Goal: Information Seeking & Learning: Learn about a topic

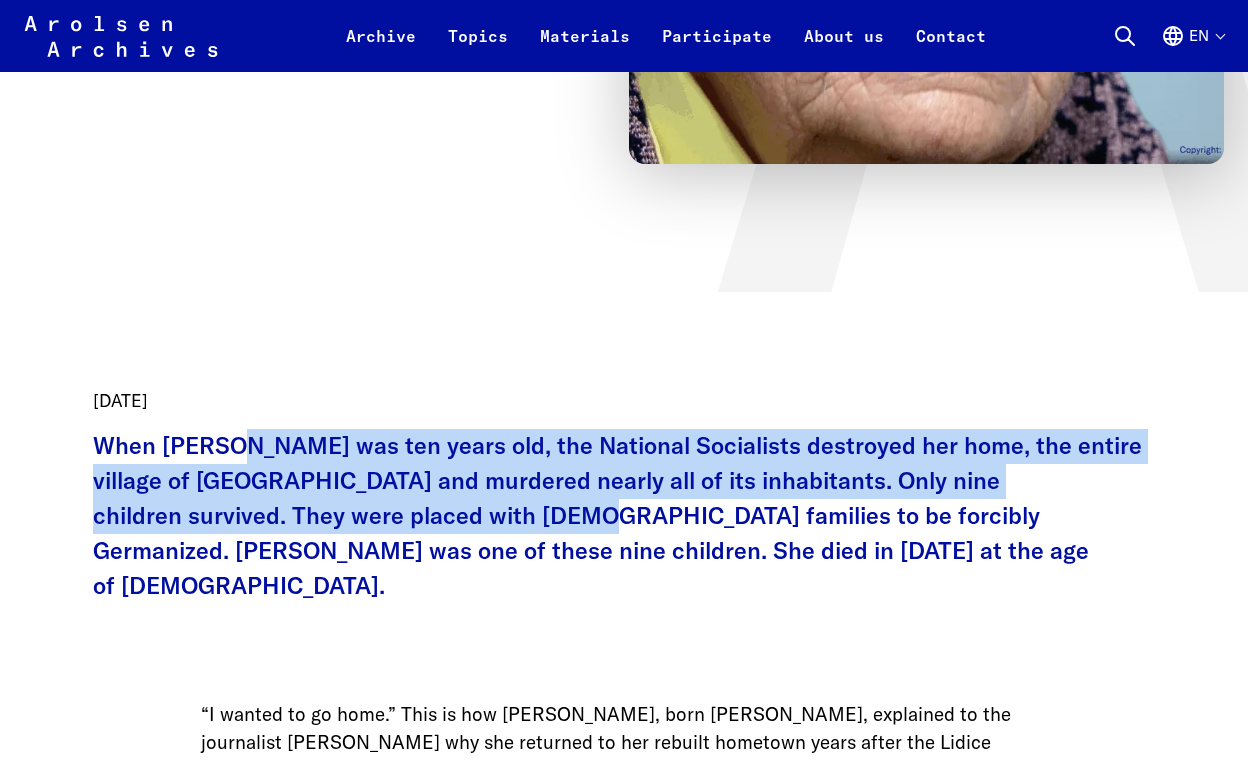
scroll to position [589, 0]
click at [342, 527] on p "When [PERSON_NAME] was ten years old, the National Socialists destroyed her hom…" at bounding box center [624, 516] width 1062 height 175
click at [342, 532] on p "When [PERSON_NAME] was ten years old, the National Socialists destroyed her hom…" at bounding box center [624, 516] width 1062 height 175
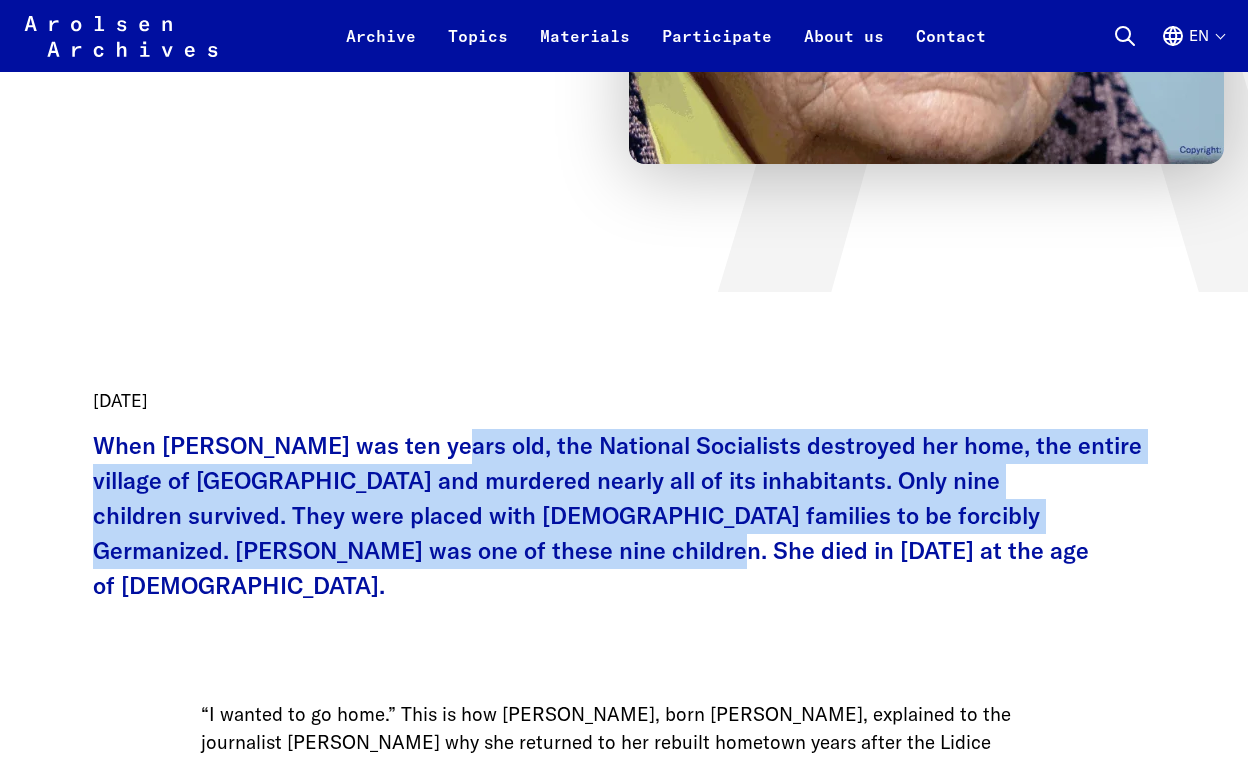
drag, startPoint x: 342, startPoint y: 551, endPoint x: 440, endPoint y: 460, distance: 133.7
click at [440, 460] on p "When [PERSON_NAME] was ten years old, the National Socialists destroyed her hom…" at bounding box center [624, 516] width 1062 height 175
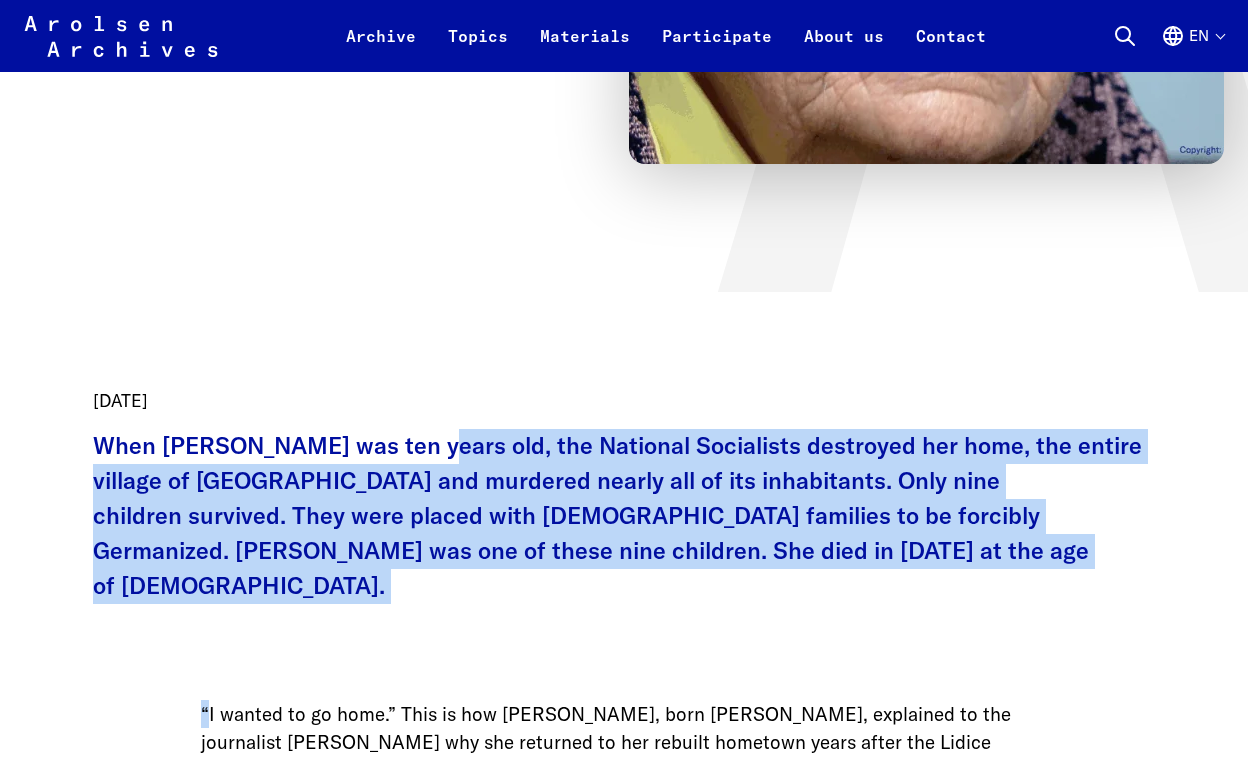
drag, startPoint x: 440, startPoint y: 460, endPoint x: 71, endPoint y: 599, distance: 394.3
click at [228, 566] on p "When [PERSON_NAME] was ten years old, the National Socialists destroyed her hom…" at bounding box center [624, 516] width 1062 height 175
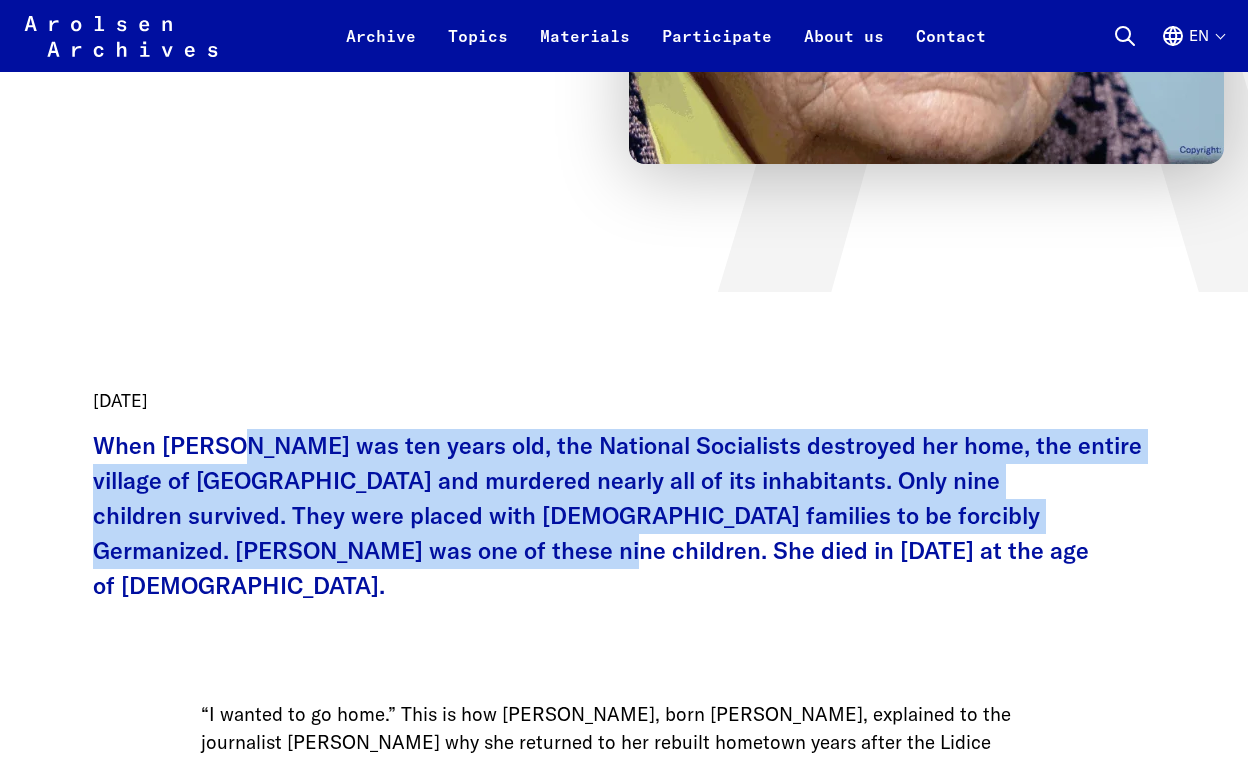
drag, startPoint x: 228, startPoint y: 566, endPoint x: 315, endPoint y: 451, distance: 144.2
click at [316, 450] on p "When [PERSON_NAME] was ten years old, the National Socialists destroyed her hom…" at bounding box center [624, 516] width 1062 height 175
click at [315, 451] on p "When [PERSON_NAME] was ten years old, the National Socialists destroyed her hom…" at bounding box center [624, 516] width 1062 height 175
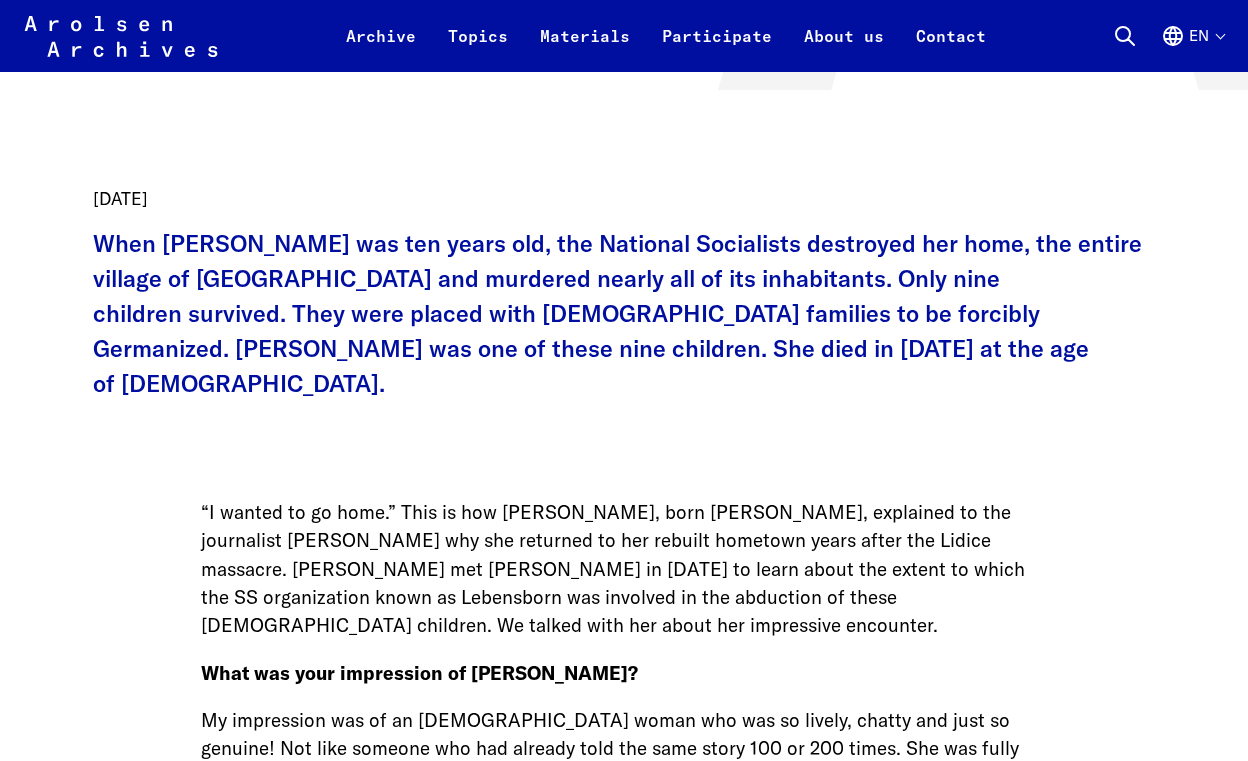
scroll to position [837, 0]
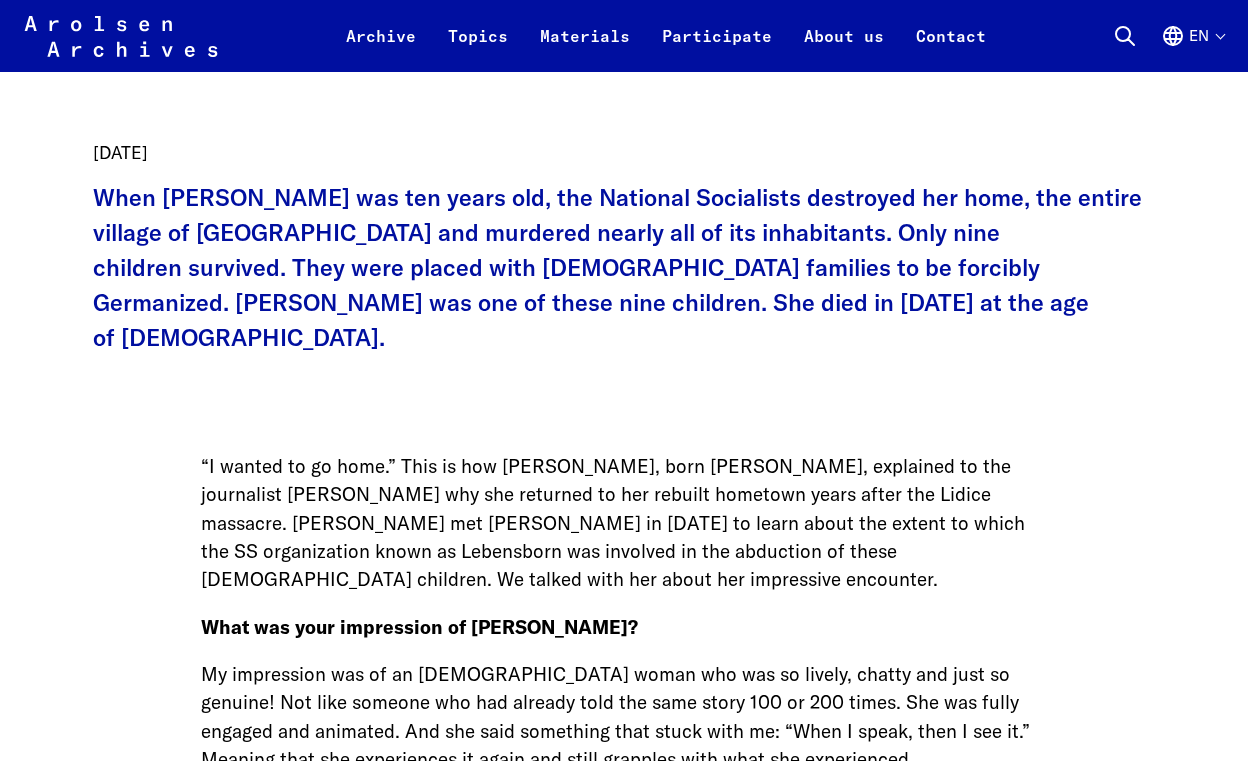
click at [314, 473] on p "“I wanted to go home.” This is how [PERSON_NAME], born [PERSON_NAME], explained…" at bounding box center [624, 523] width 846 height 142
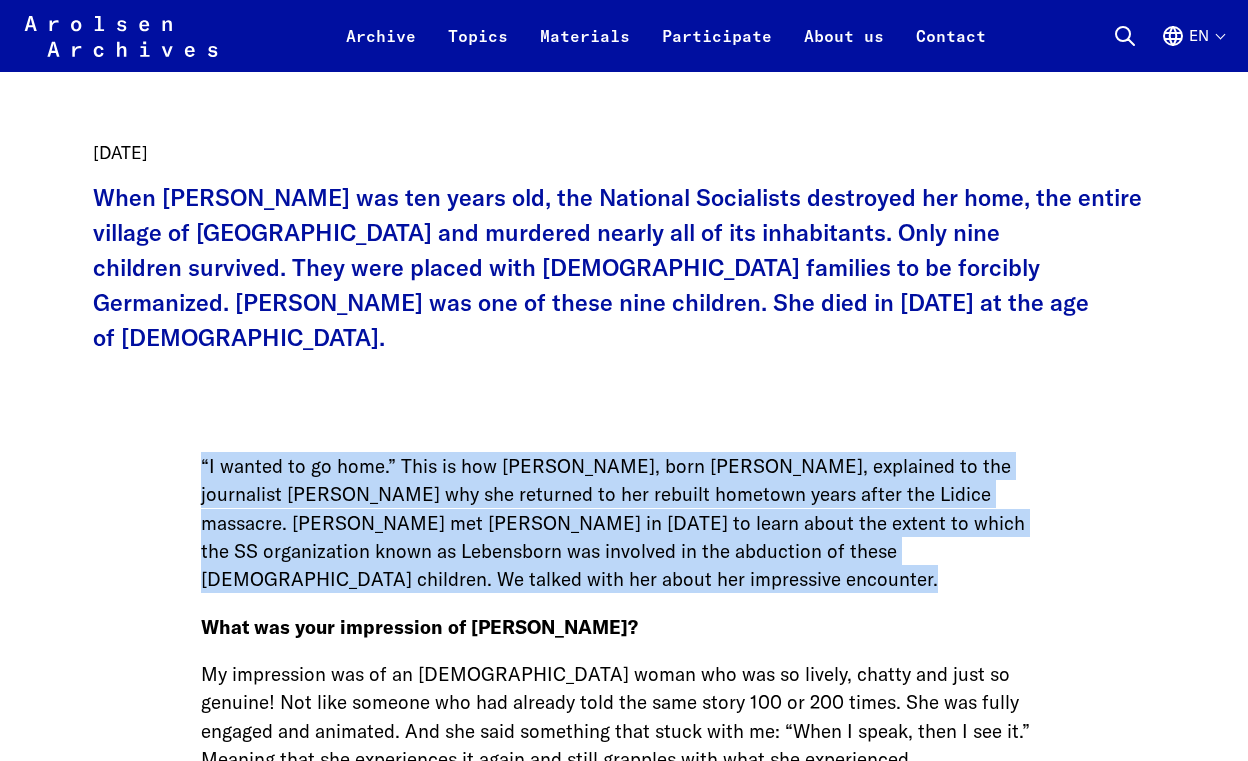
click at [314, 473] on p "“I wanted to go home.” This is how [PERSON_NAME], born [PERSON_NAME], explained…" at bounding box center [624, 523] width 846 height 142
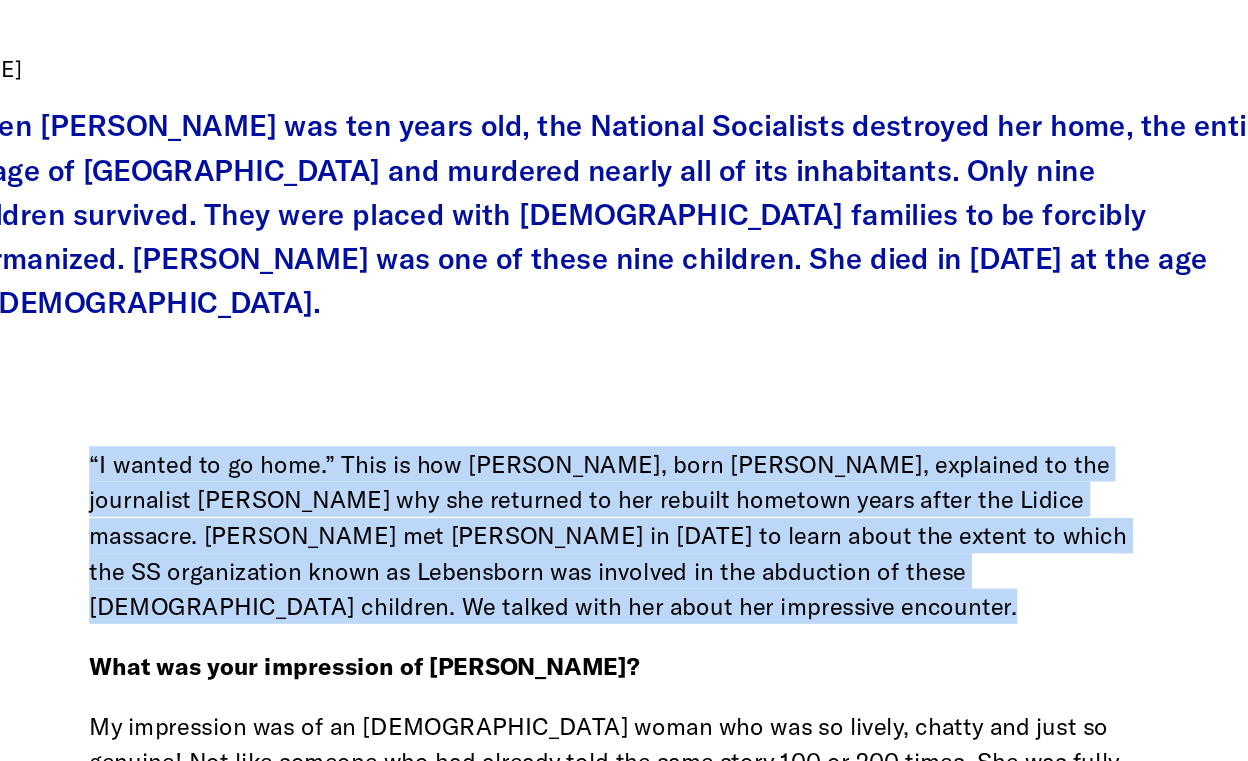
click at [376, 473] on p "“I wanted to go home.” This is how [PERSON_NAME], born [PERSON_NAME], explained…" at bounding box center [624, 523] width 846 height 142
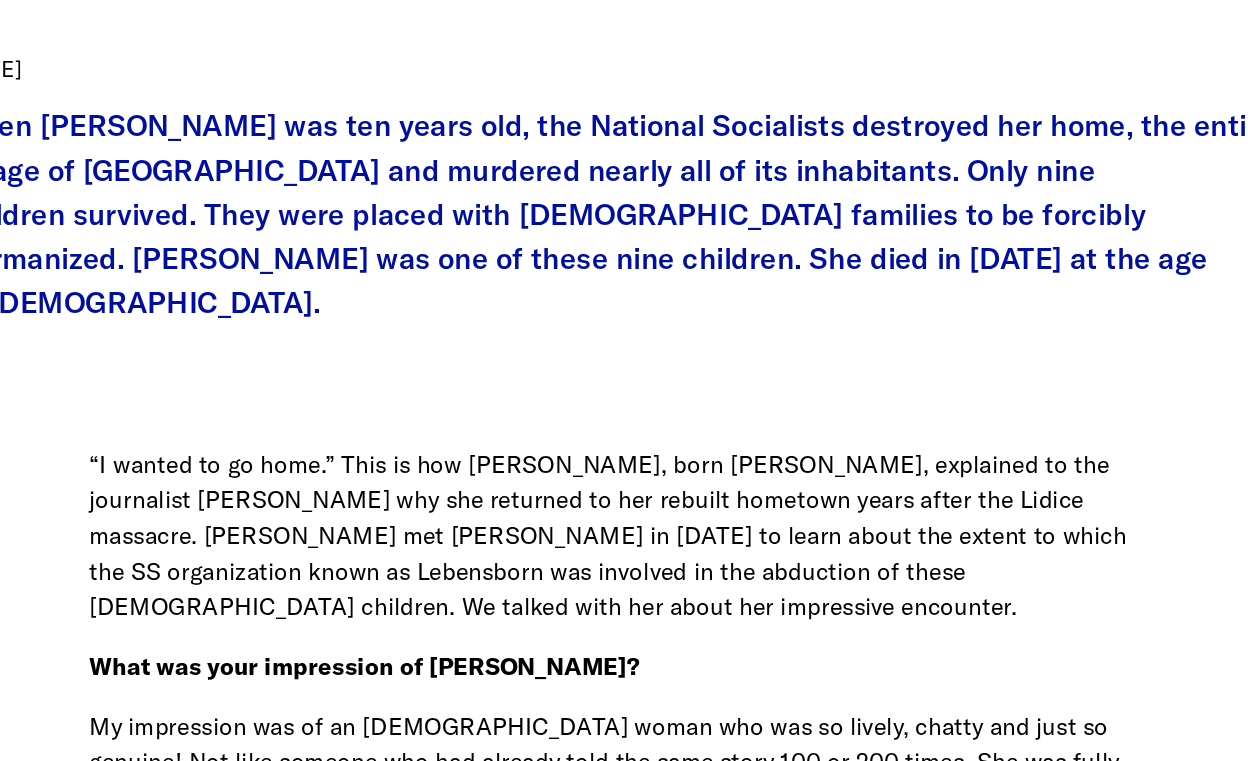
click at [376, 473] on p "“I wanted to go home.” This is how [PERSON_NAME], born [PERSON_NAME], explained…" at bounding box center [624, 523] width 846 height 142
click at [796, 495] on p "“I wanted to go home.” This is how [PERSON_NAME], born [PERSON_NAME], explained…" at bounding box center [624, 523] width 846 height 142
click at [782, 455] on p "“I wanted to go home.” This is how [PERSON_NAME], born [PERSON_NAME], explained…" at bounding box center [624, 523] width 846 height 142
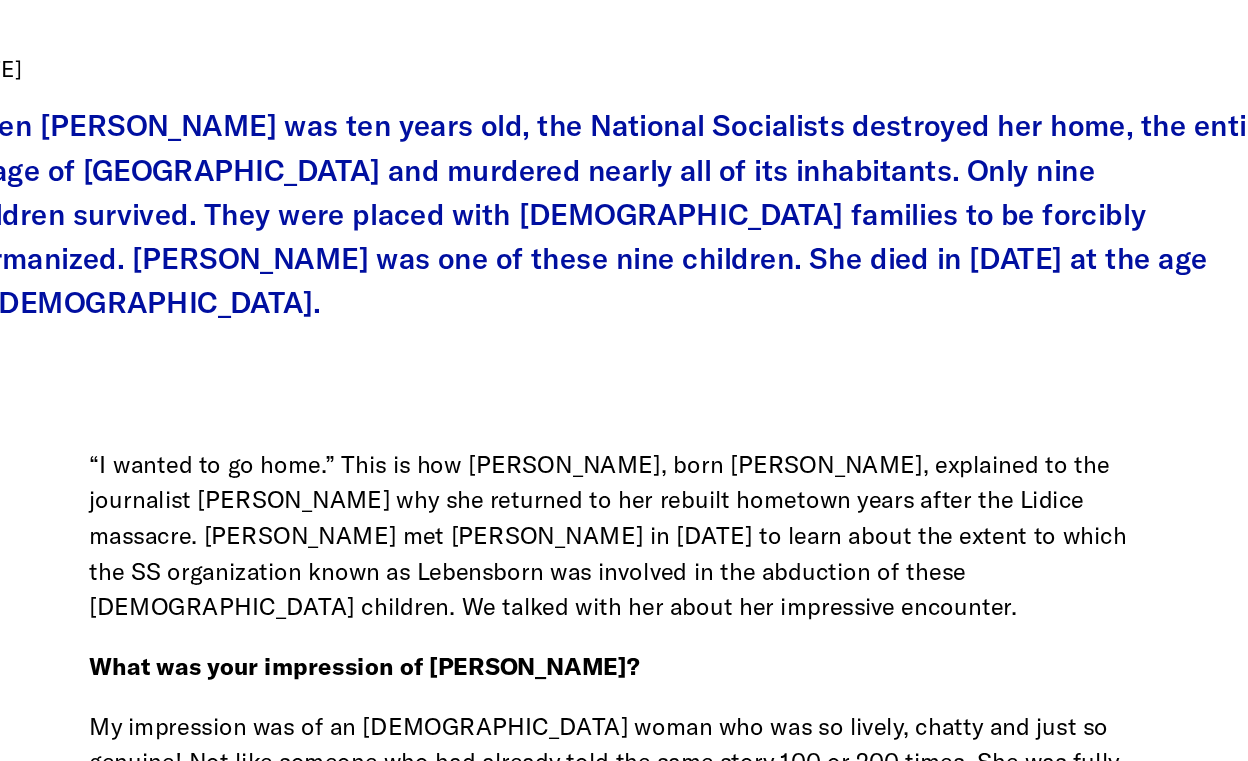
click at [362, 472] on p "“I wanted to go home.” This is how [PERSON_NAME], born [PERSON_NAME], explained…" at bounding box center [624, 523] width 846 height 142
click at [399, 523] on p "“I wanted to go home.” This is how [PERSON_NAME], born [PERSON_NAME], explained…" at bounding box center [624, 523] width 846 height 142
click at [816, 523] on p "“I wanted to go home.” This is how [PERSON_NAME], born [PERSON_NAME], explained…" at bounding box center [624, 523] width 846 height 142
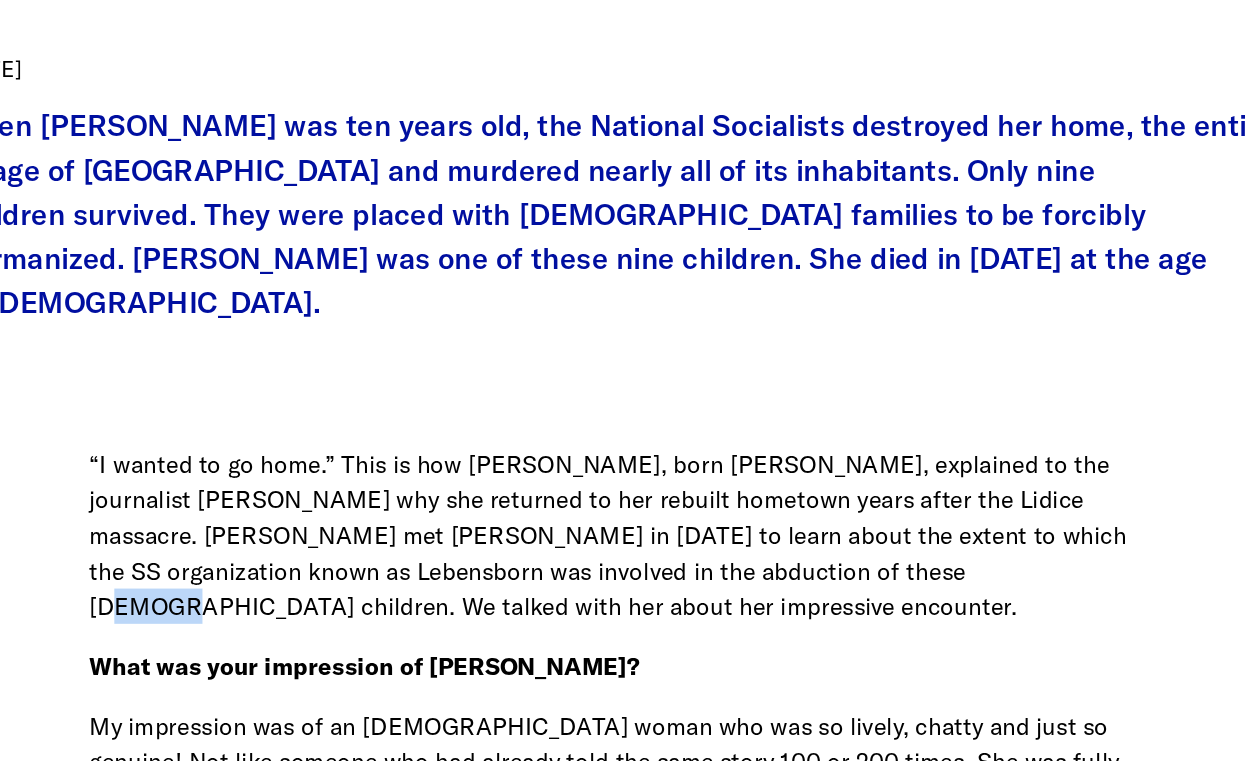
click at [816, 523] on p "“I wanted to go home.” This is how [PERSON_NAME], born [PERSON_NAME], explained…" at bounding box center [624, 523] width 846 height 142
click at [658, 551] on p "“I wanted to go home.” This is how [PERSON_NAME], born [PERSON_NAME], explained…" at bounding box center [624, 523] width 846 height 142
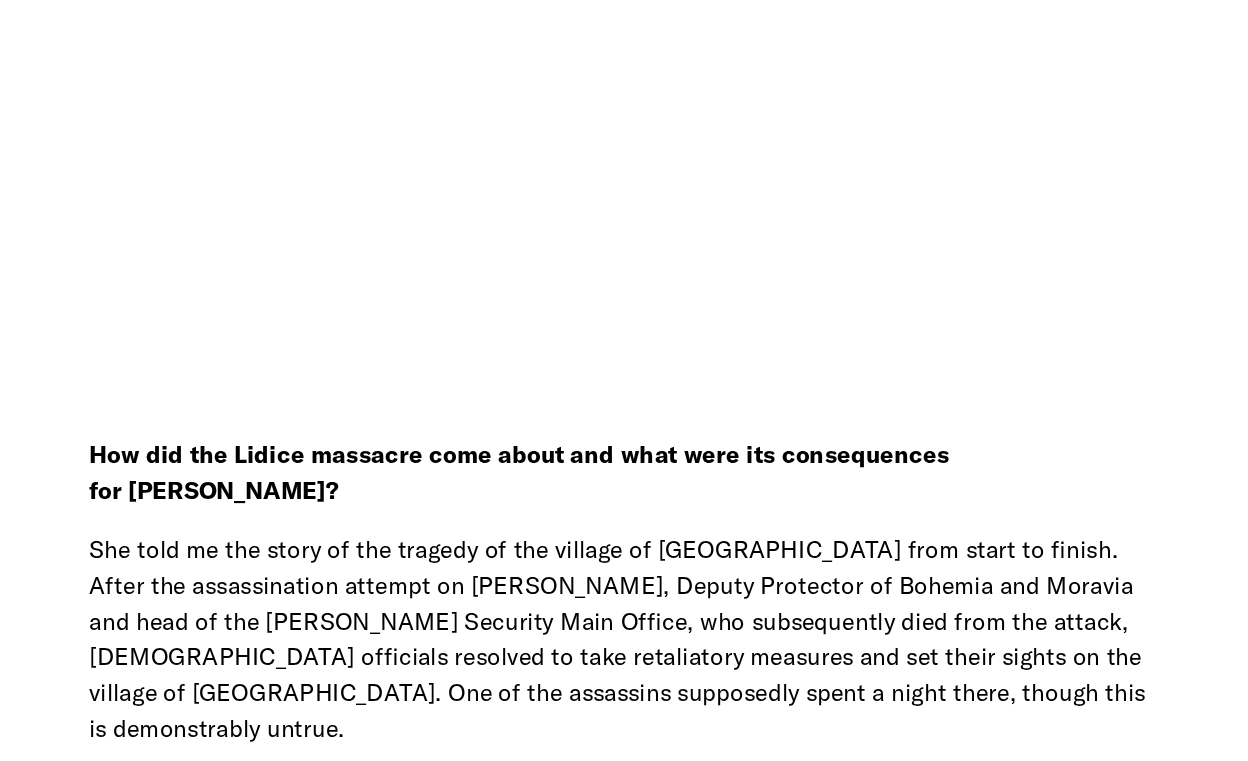
scroll to position [1635, 0]
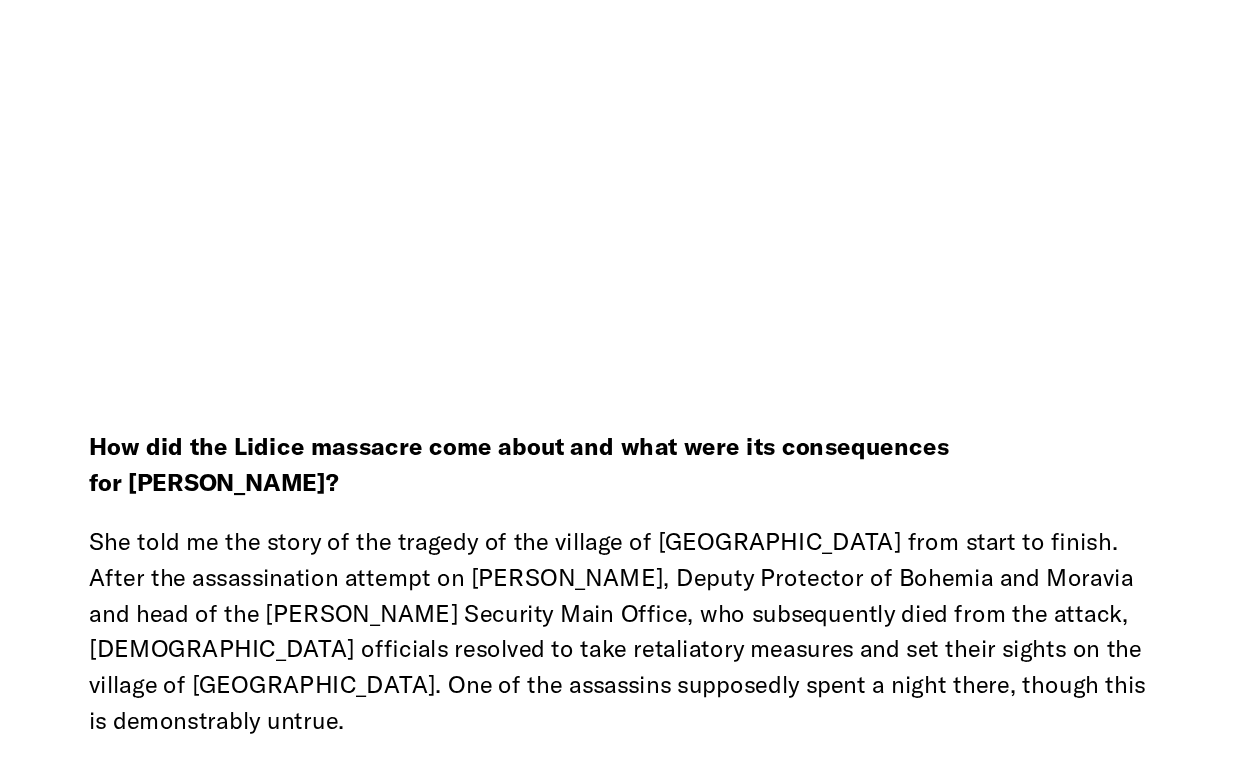
click at [412, 641] on p "She told me the story of the tragedy of the village of [GEOGRAPHIC_DATA] from s…" at bounding box center [624, 657] width 846 height 170
click at [449, 572] on p "She told me the story of the tragedy of the village of [GEOGRAPHIC_DATA] from s…" at bounding box center [624, 657] width 846 height 170
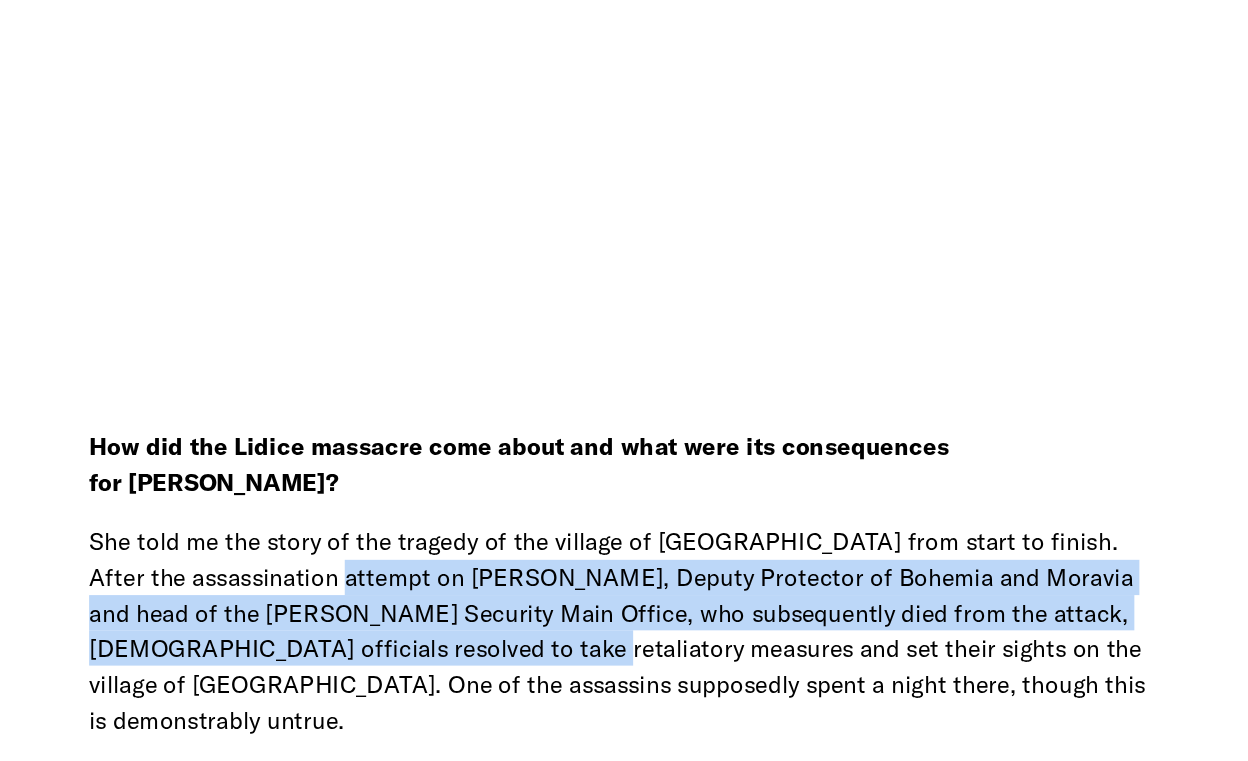
drag, startPoint x: 449, startPoint y: 549, endPoint x: 482, endPoint y: 604, distance: 64.1
click at [482, 604] on p "She told me the story of the tragedy of the village of [GEOGRAPHIC_DATA] from s…" at bounding box center [624, 657] width 846 height 170
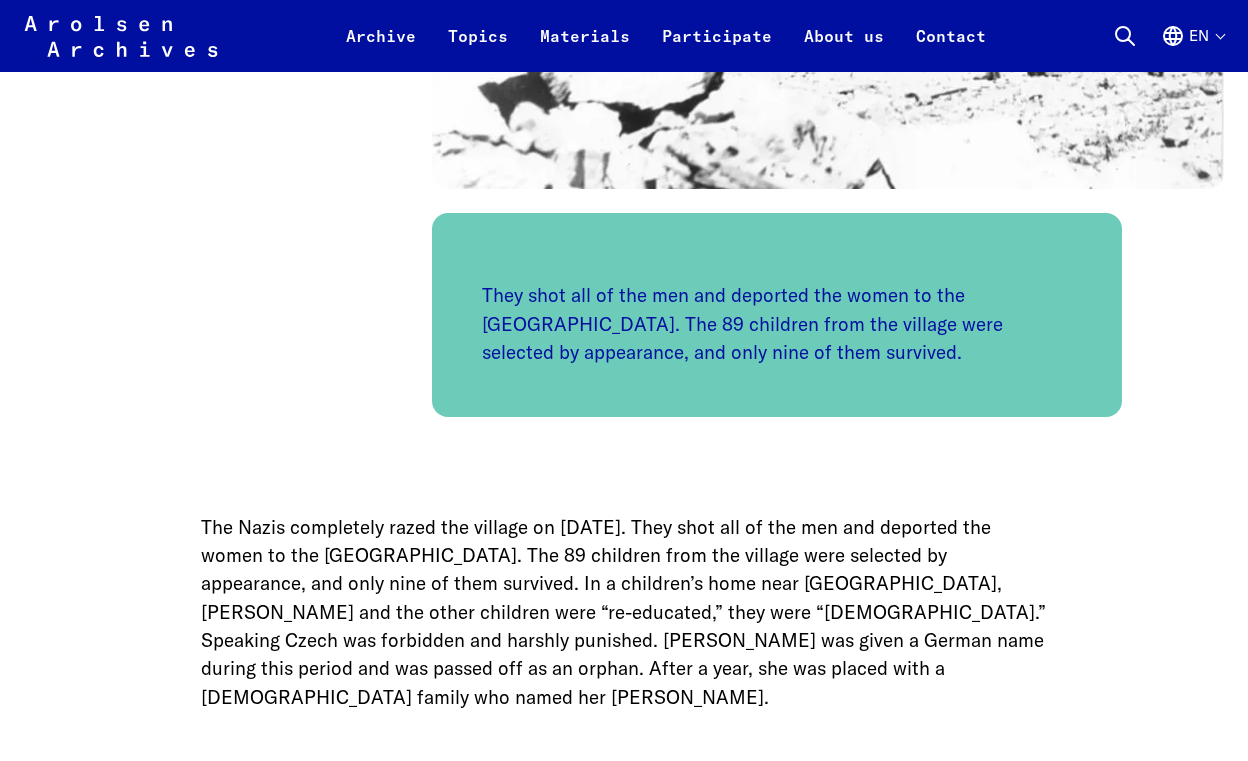
scroll to position [2880, 0]
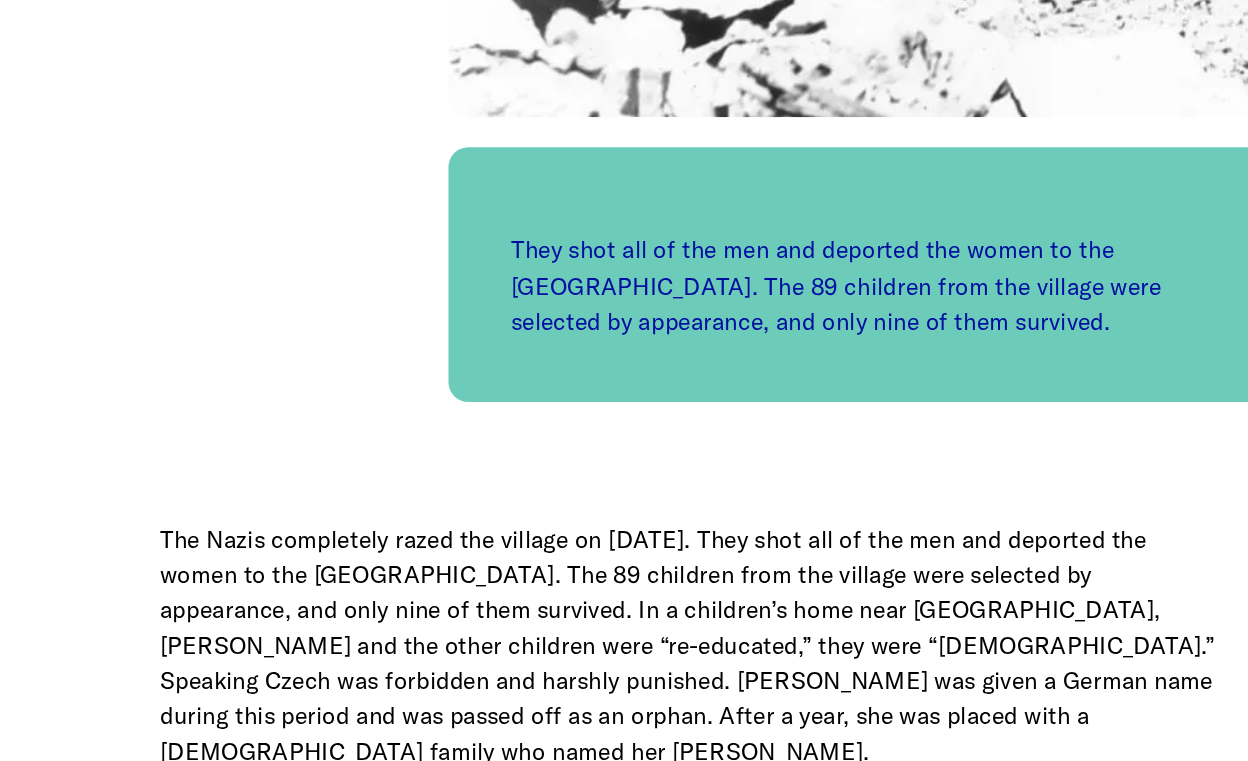
click at [470, 496] on p "The Nazis completely razed the village on [DATE]. They shot all of the men and …" at bounding box center [624, 595] width 846 height 199
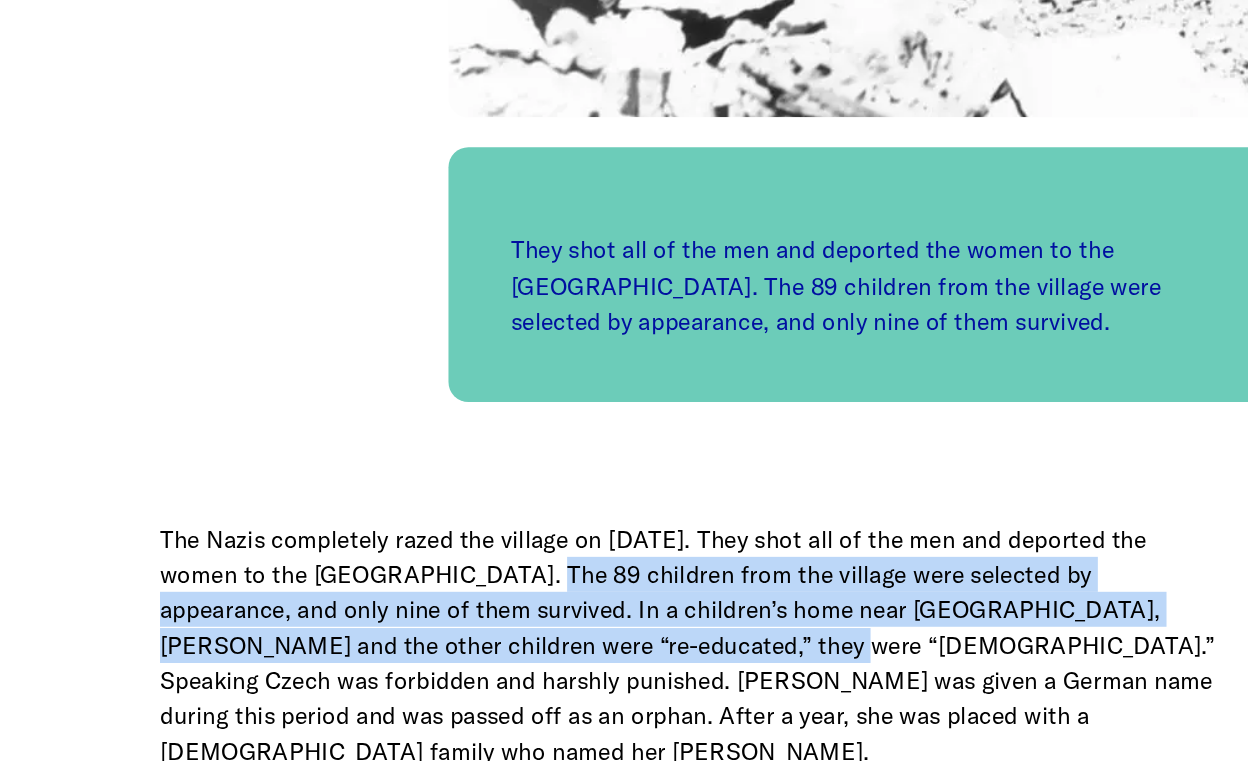
drag, startPoint x: 470, startPoint y: 460, endPoint x: 479, endPoint y: 510, distance: 50.8
click at [479, 510] on p "The Nazis completely razed the village on [DATE]. They shot all of the men and …" at bounding box center [624, 595] width 846 height 199
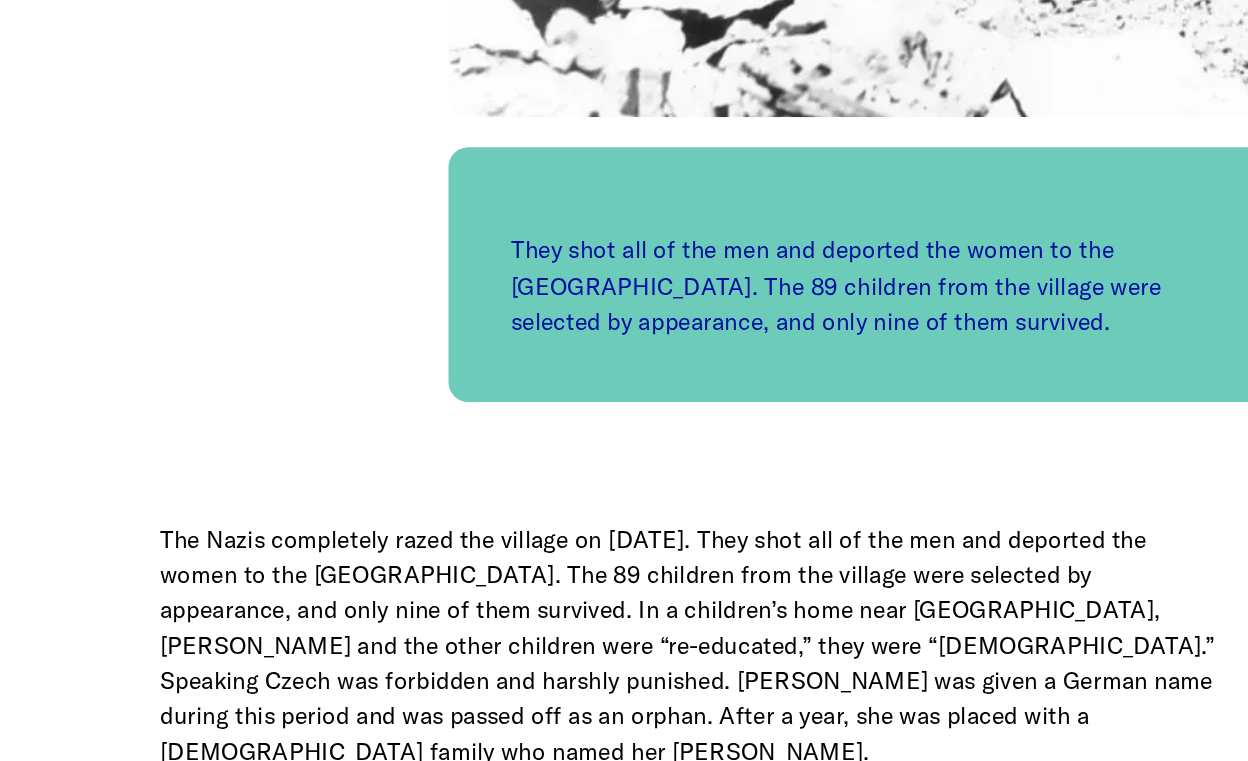
click at [484, 519] on p "The Nazis completely razed the village on [DATE]. They shot all of the men and …" at bounding box center [624, 595] width 846 height 199
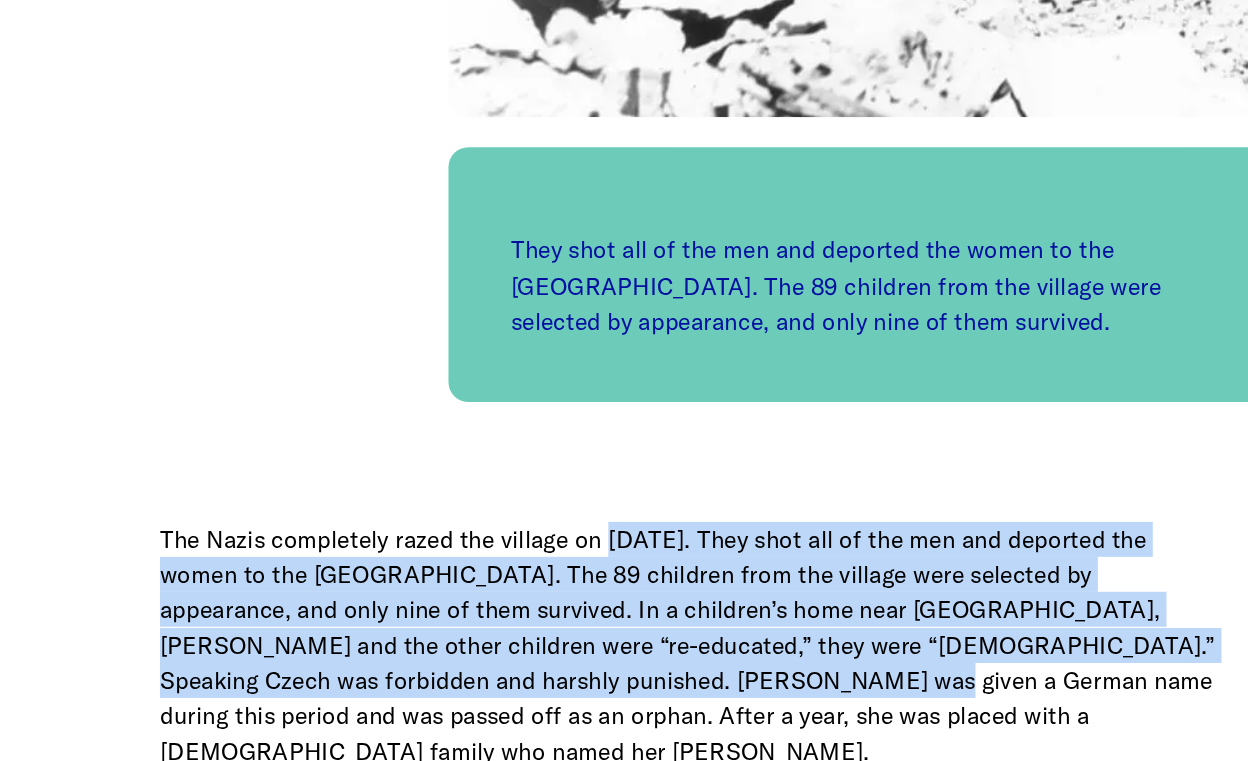
drag, startPoint x: 484, startPoint y: 519, endPoint x: 567, endPoint y: 425, distance: 125.4
click at [567, 496] on p "The Nazis completely razed the village on [DATE]. They shot all of the men and …" at bounding box center [624, 595] width 846 height 199
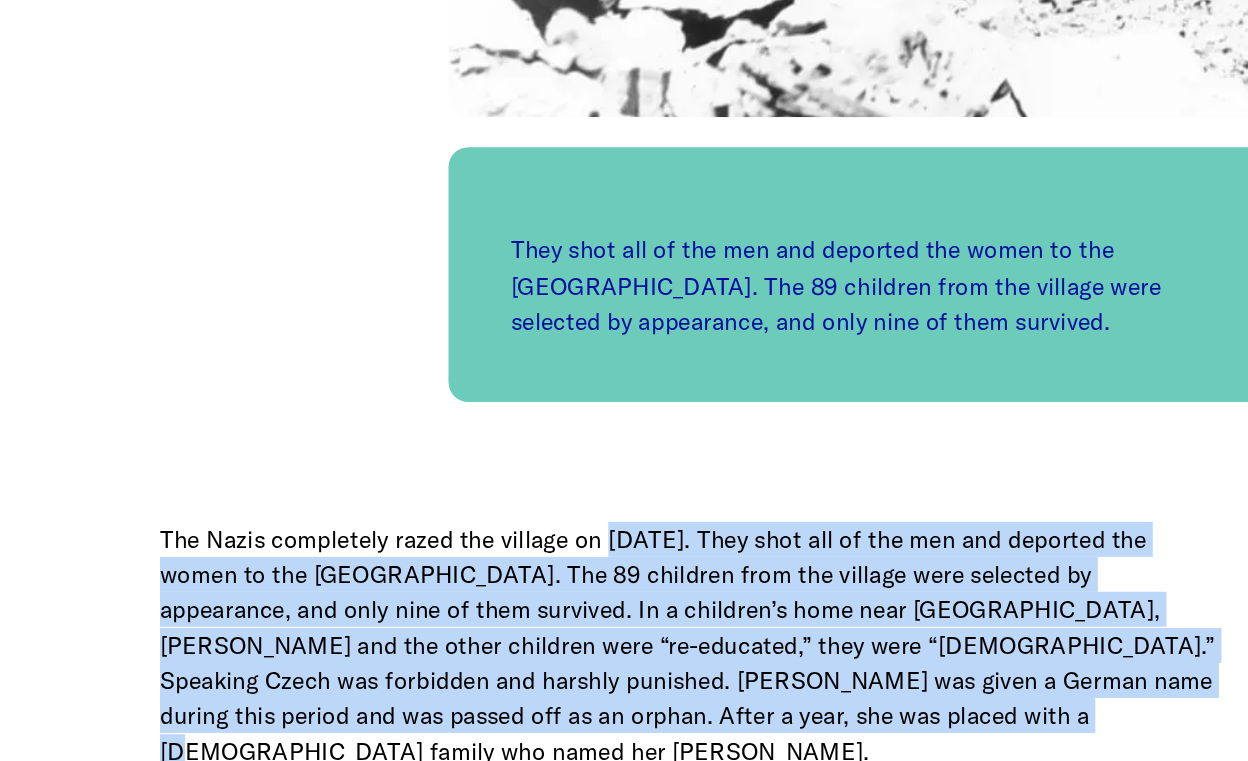
drag, startPoint x: 567, startPoint y: 425, endPoint x: 638, endPoint y: 570, distance: 161.4
click at [638, 568] on p "The Nazis completely razed the village on [DATE]. They shot all of the men and …" at bounding box center [624, 595] width 846 height 199
click at [638, 570] on p "The Nazis completely razed the village on [DATE]. They shot all of the men and …" at bounding box center [624, 595] width 846 height 199
drag, startPoint x: 638, startPoint y: 570, endPoint x: 461, endPoint y: 427, distance: 227.5
click at [461, 496] on p "The Nazis completely razed the village on [DATE]. They shot all of the men and …" at bounding box center [624, 595] width 846 height 199
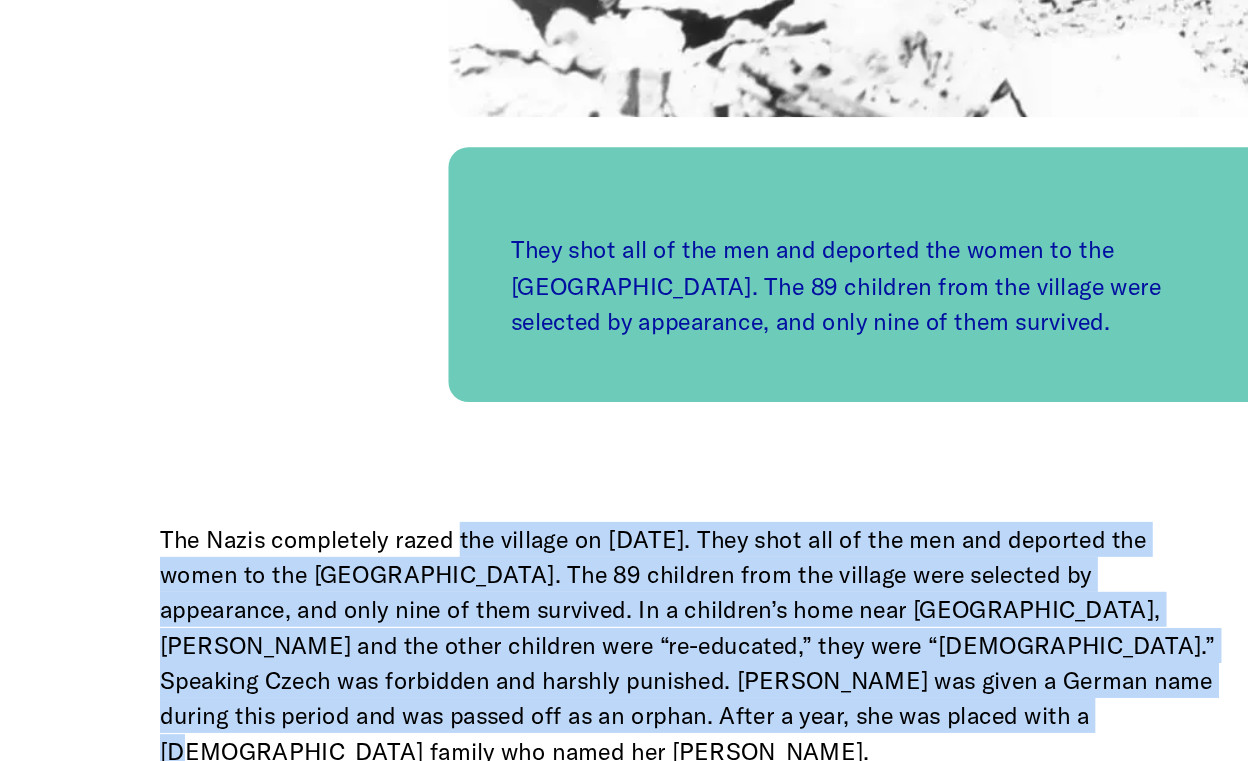
click at [461, 496] on p "The Nazis completely razed the village on [DATE]. They shot all of the men and …" at bounding box center [624, 595] width 846 height 199
drag, startPoint x: 461, startPoint y: 427, endPoint x: 698, endPoint y: 552, distance: 267.9
click at [698, 552] on p "The Nazis completely razed the village on [DATE]. They shot all of the men and …" at bounding box center [624, 595] width 846 height 199
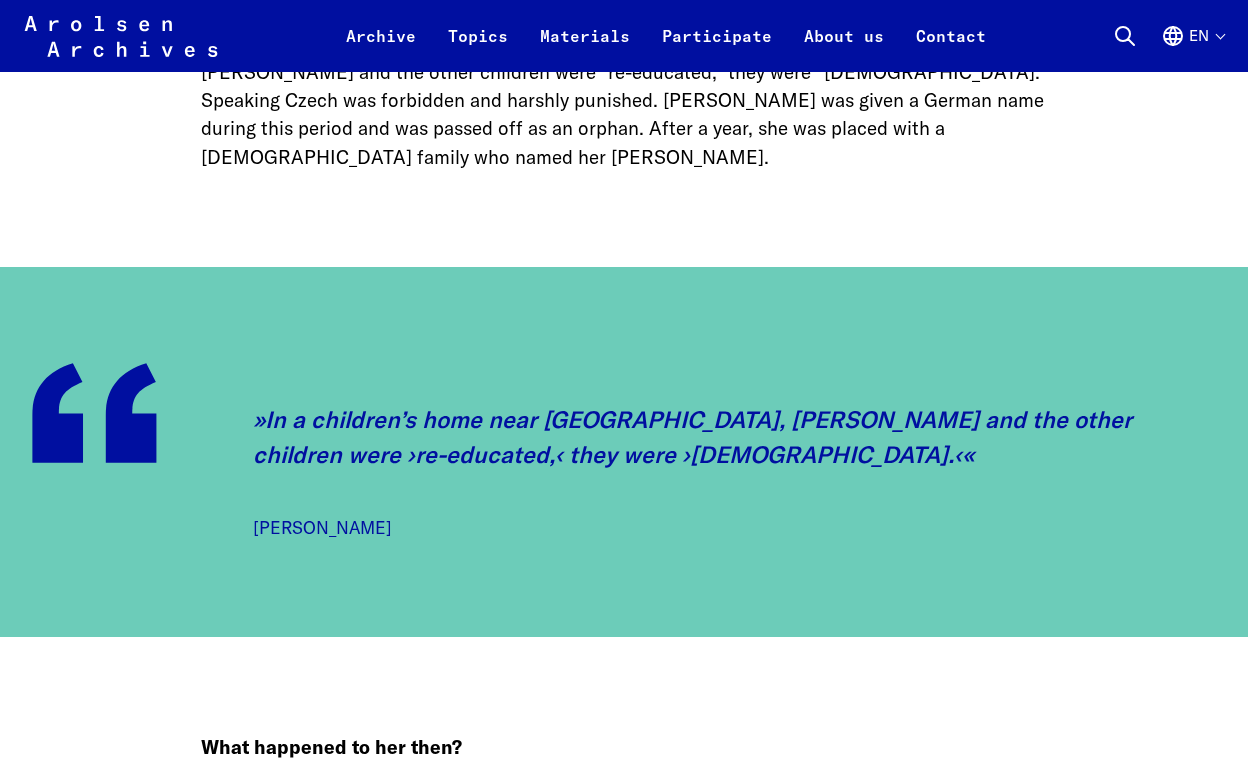
scroll to position [3619, 0]
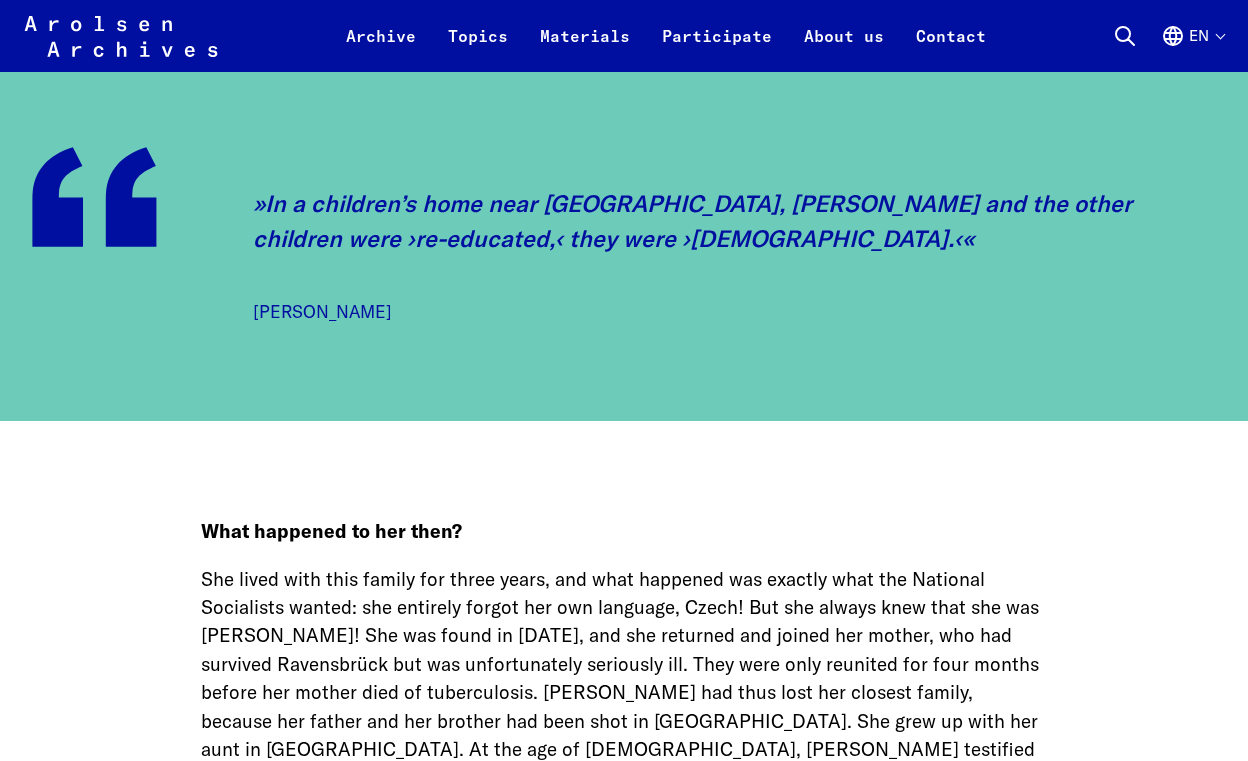
click at [567, 611] on p "She lived with this family for three years, and what happened was exactly what …" at bounding box center [624, 692] width 846 height 255
click at [576, 661] on p "She lived with this family for three years, and what happened was exactly what …" at bounding box center [624, 692] width 846 height 255
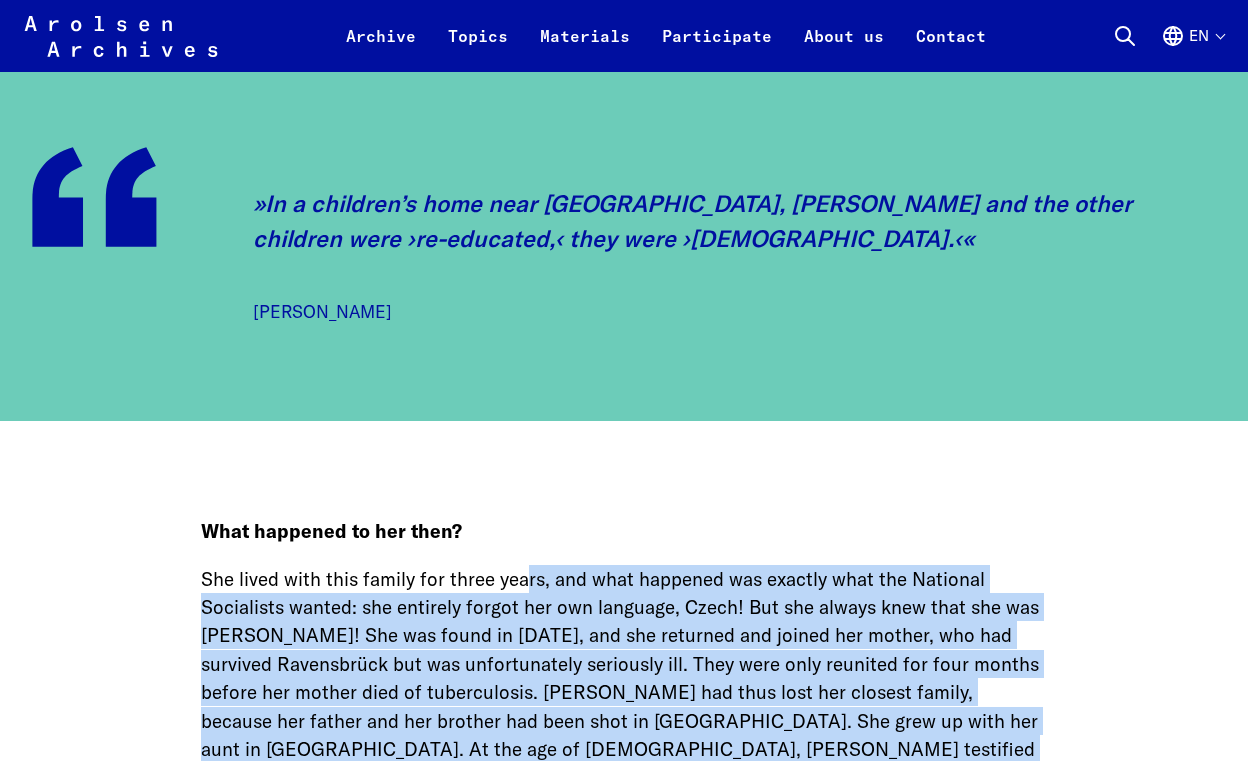
drag, startPoint x: 615, startPoint y: 644, endPoint x: 523, endPoint y: 467, distance: 199.5
click at [523, 565] on p "She lived with this family for three years, and what happened was exactly what …" at bounding box center [624, 692] width 846 height 255
drag, startPoint x: 523, startPoint y: 467, endPoint x: 699, endPoint y: 622, distance: 234.5
click at [699, 621] on p "She lived with this family for three years, and what happened was exactly what …" at bounding box center [624, 692] width 846 height 255
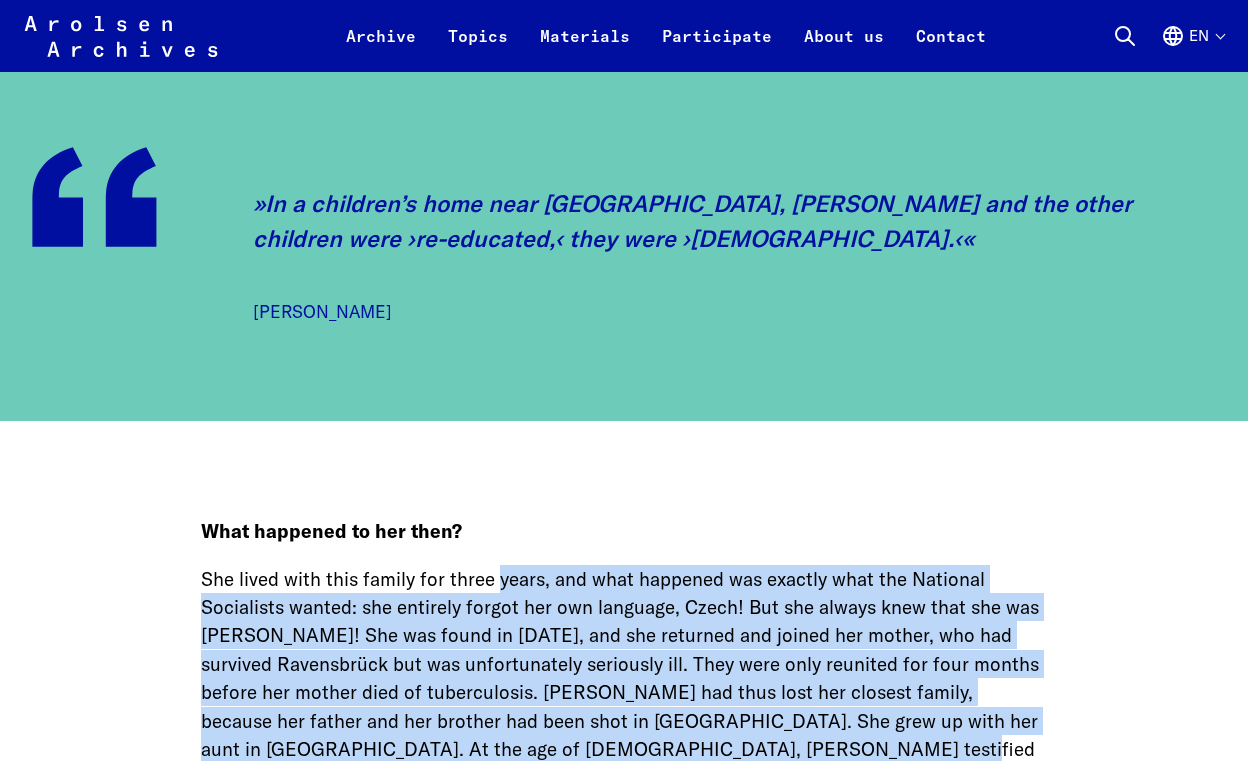
click at [699, 622] on p "She lived with this family for three years, and what happened was exactly what …" at bounding box center [624, 692] width 846 height 255
drag, startPoint x: 699, startPoint y: 622, endPoint x: 504, endPoint y: 462, distance: 252.2
click at [504, 565] on p "She lived with this family for three years, and what happened was exactly what …" at bounding box center [624, 692] width 846 height 255
drag, startPoint x: 504, startPoint y: 462, endPoint x: 658, endPoint y: 627, distance: 225.7
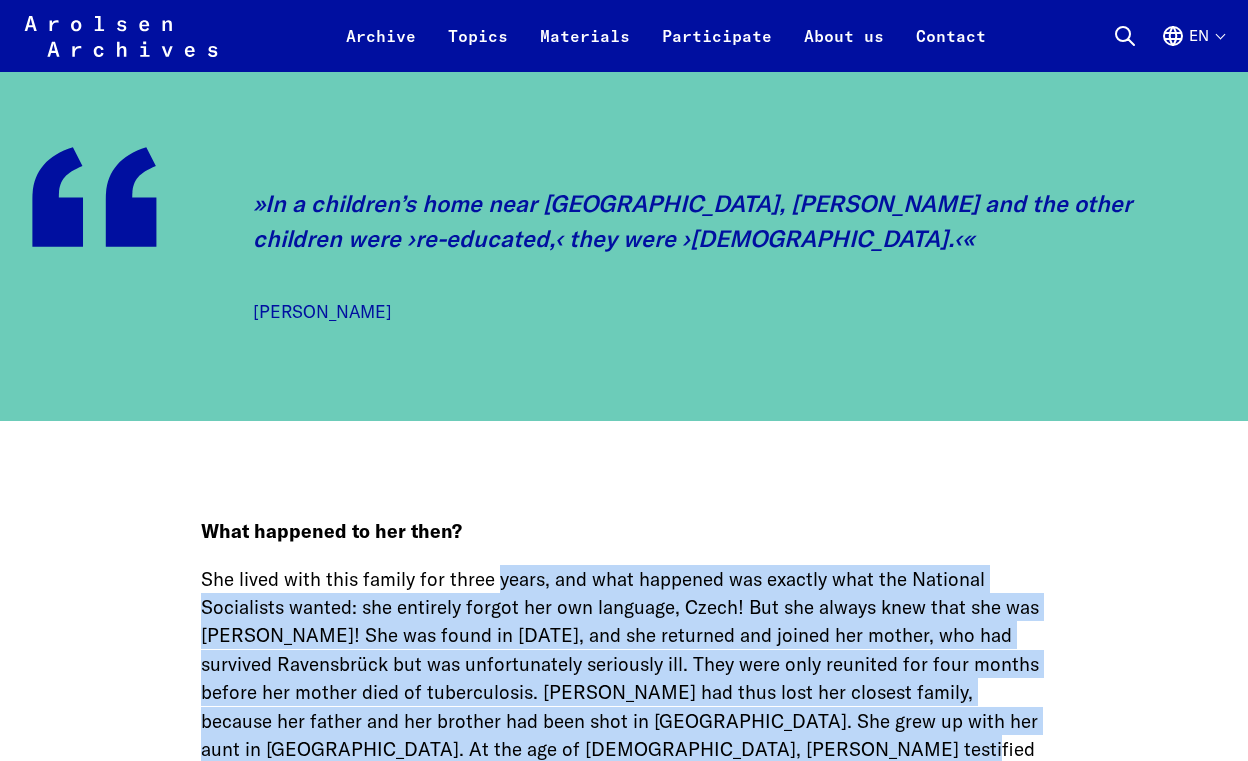
click at [658, 627] on p "She lived with this family for three years, and what happened was exactly what …" at bounding box center [624, 692] width 846 height 255
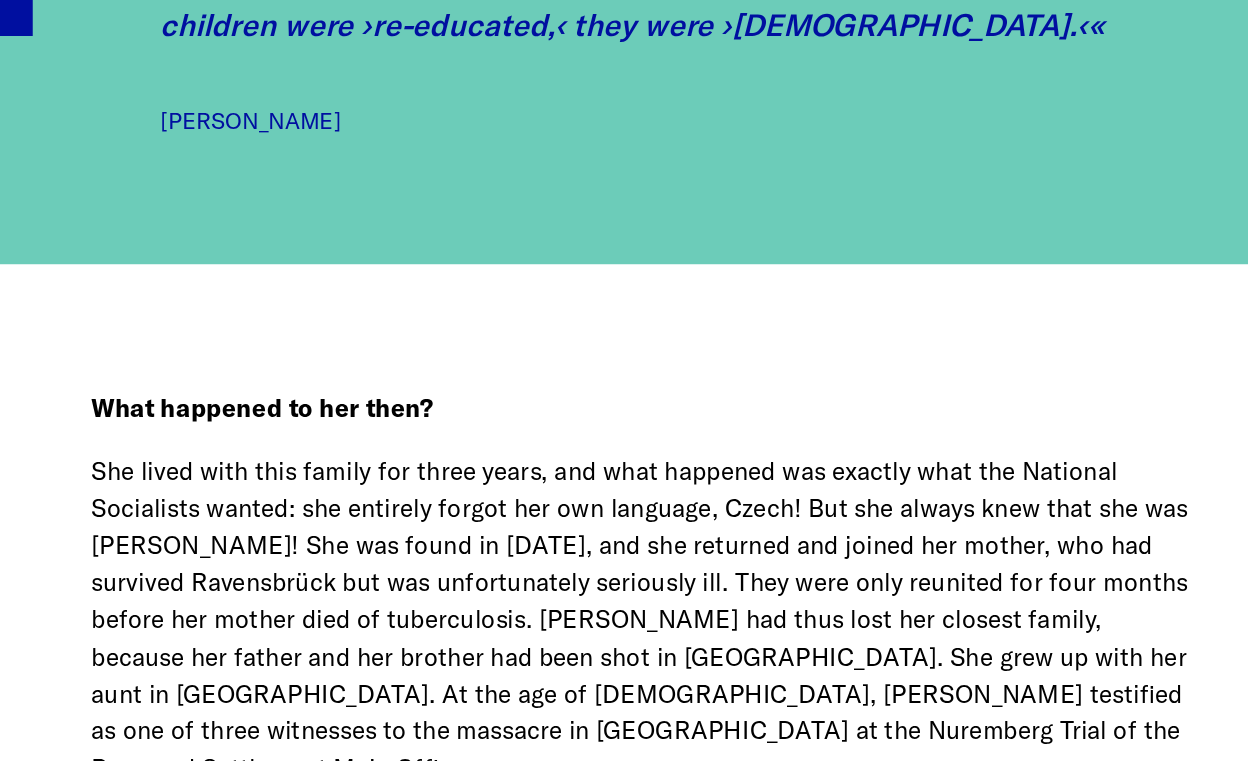
scroll to position [3659, 0]
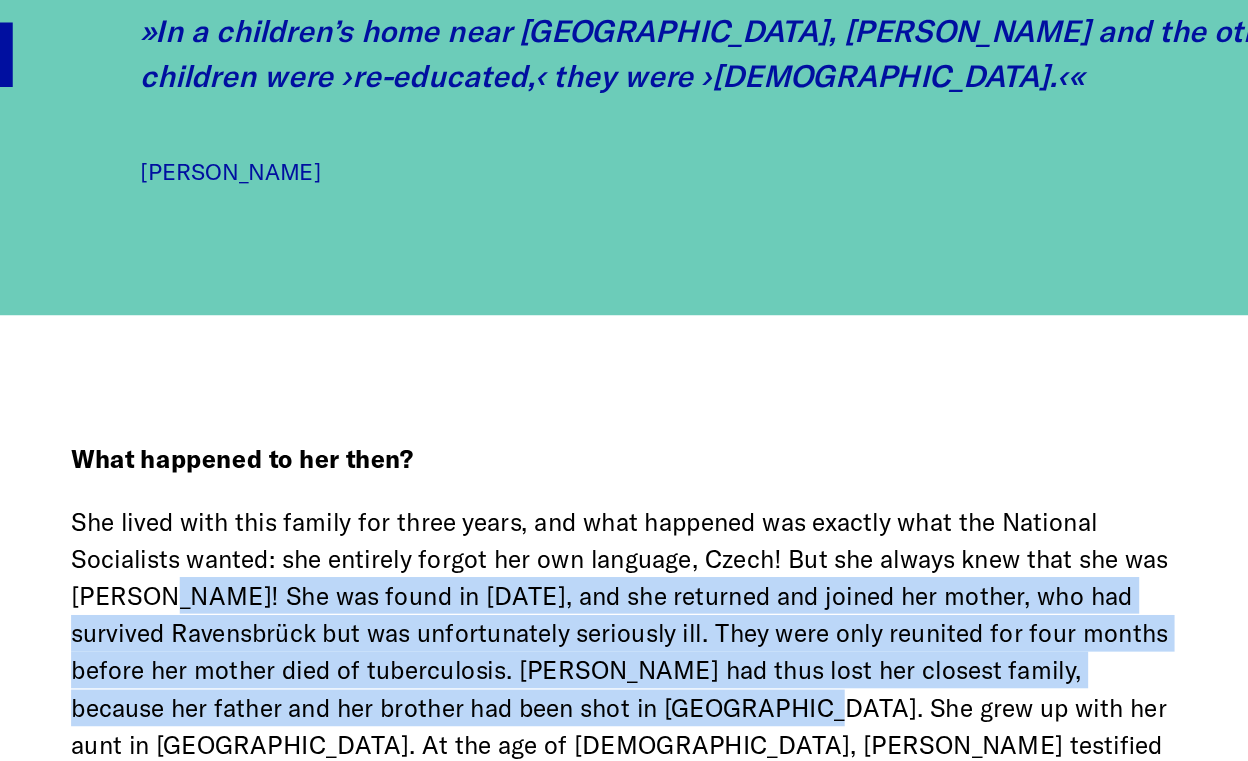
drag, startPoint x: 266, startPoint y: 463, endPoint x: 604, endPoint y: 564, distance: 352.8
click at [604, 564] on p "She lived with this family for three years, and what happened was exactly what …" at bounding box center [624, 652] width 846 height 255
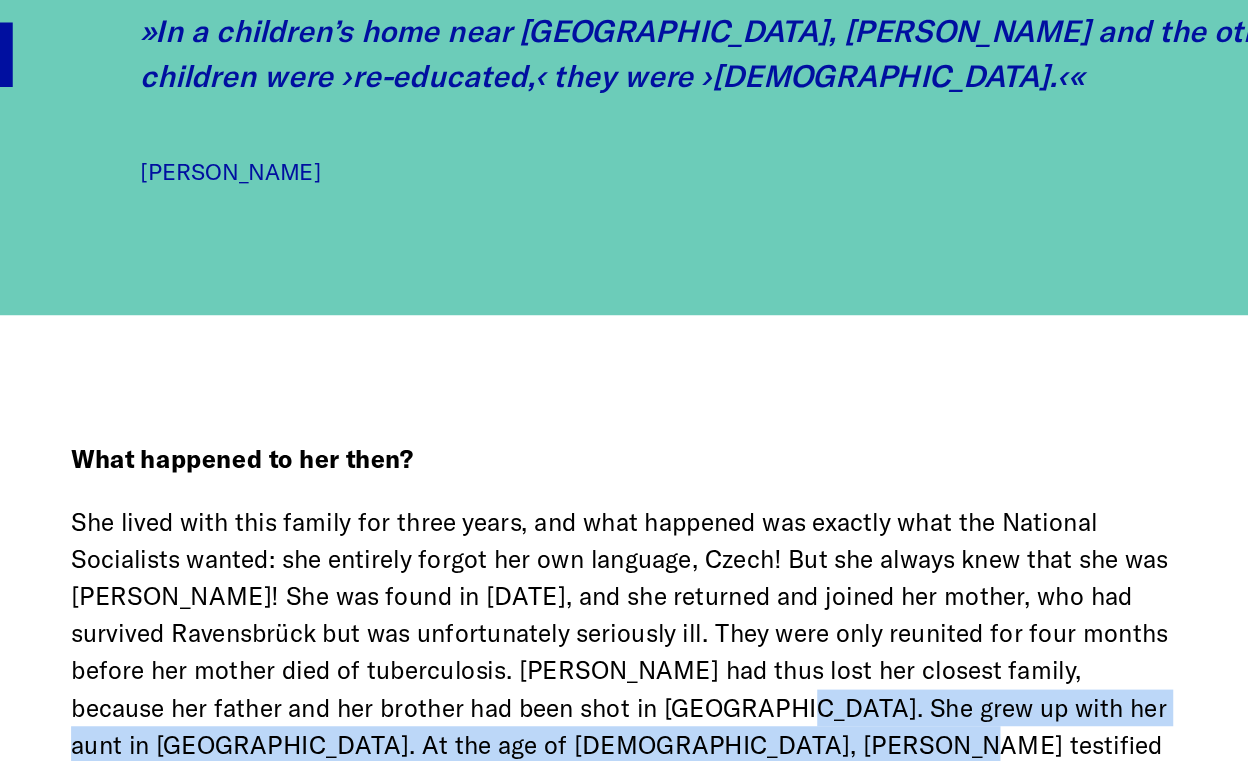
drag, startPoint x: 604, startPoint y: 564, endPoint x: 609, endPoint y: 581, distance: 17.7
click at [610, 582] on p "She lived with this family for three years, and what happened was exactly what …" at bounding box center [624, 652] width 846 height 255
click at [609, 581] on p "She lived with this family for three years, and what happened was exactly what …" at bounding box center [624, 652] width 846 height 255
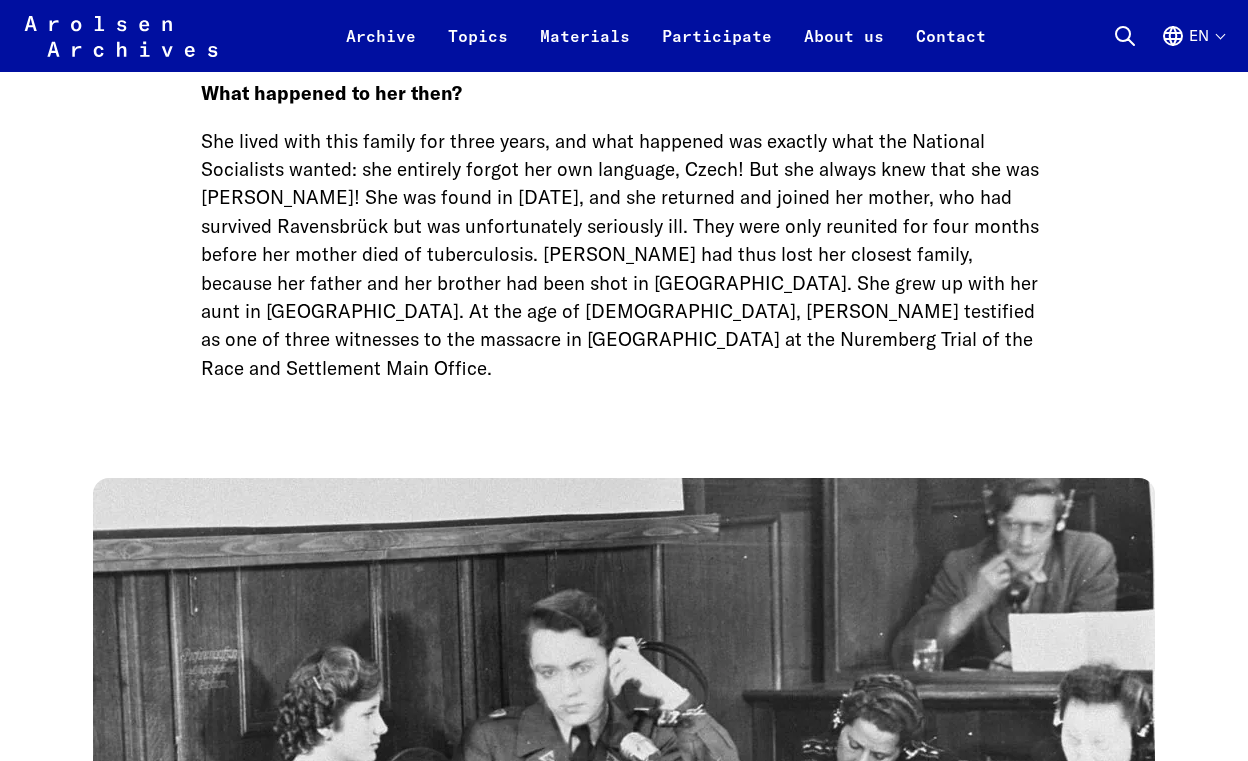
scroll to position [4048, 0]
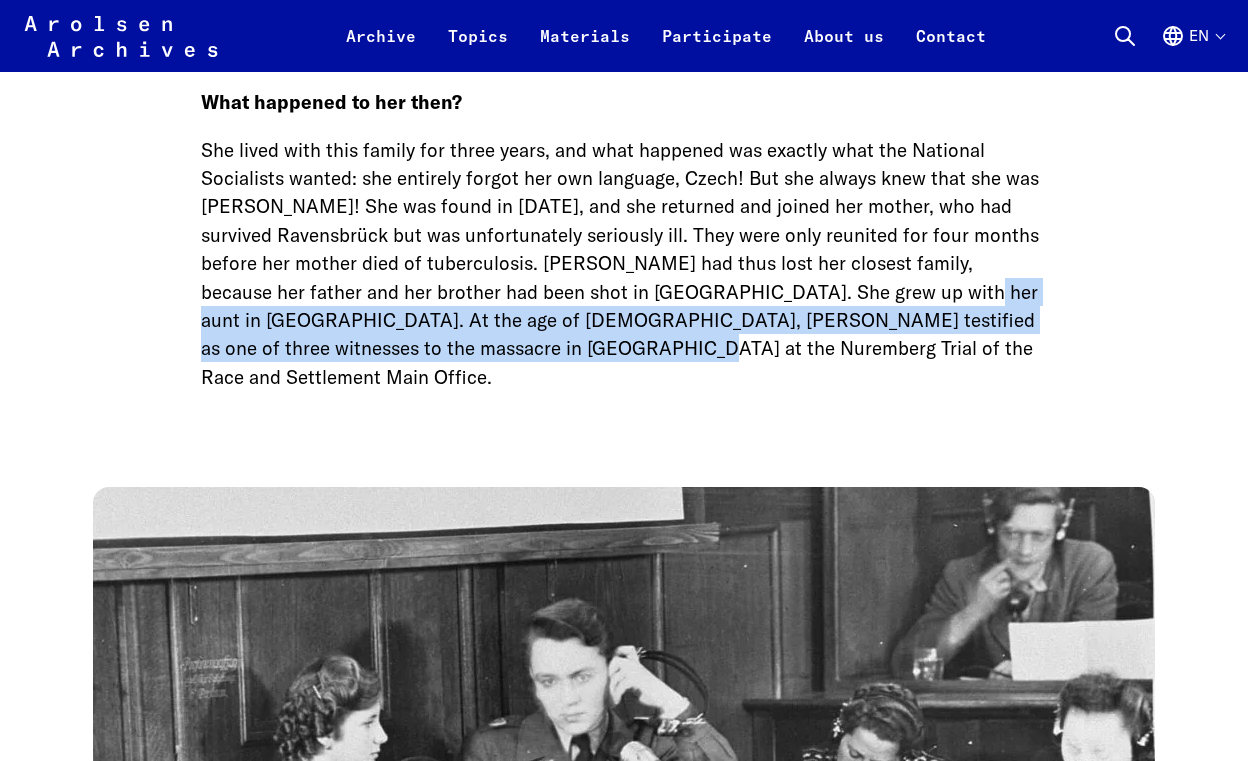
drag, startPoint x: 464, startPoint y: 234, endPoint x: 795, endPoint y: 176, distance: 336.0
click at [795, 177] on p "She lived with this family for three years, and what happened was exactly what …" at bounding box center [624, 263] width 846 height 255
click at [795, 176] on p "She lived with this family for three years, and what happened was exactly what …" at bounding box center [624, 263] width 846 height 255
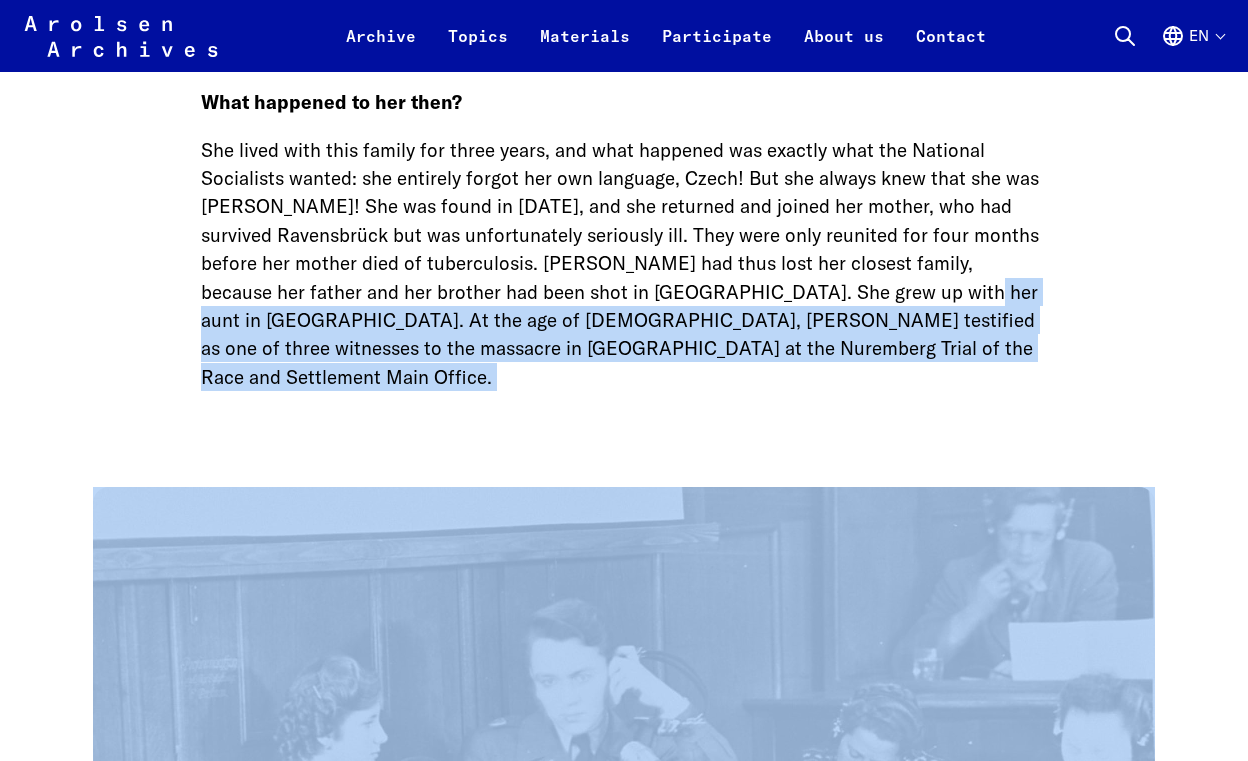
drag, startPoint x: 795, startPoint y: 176, endPoint x: 795, endPoint y: 231, distance: 55.0
click at [795, 232] on p "She lived with this family for three years, and what happened was exactly what …" at bounding box center [624, 263] width 846 height 255
click at [795, 231] on p "She lived with this family for three years, and what happened was exactly what …" at bounding box center [624, 263] width 846 height 255
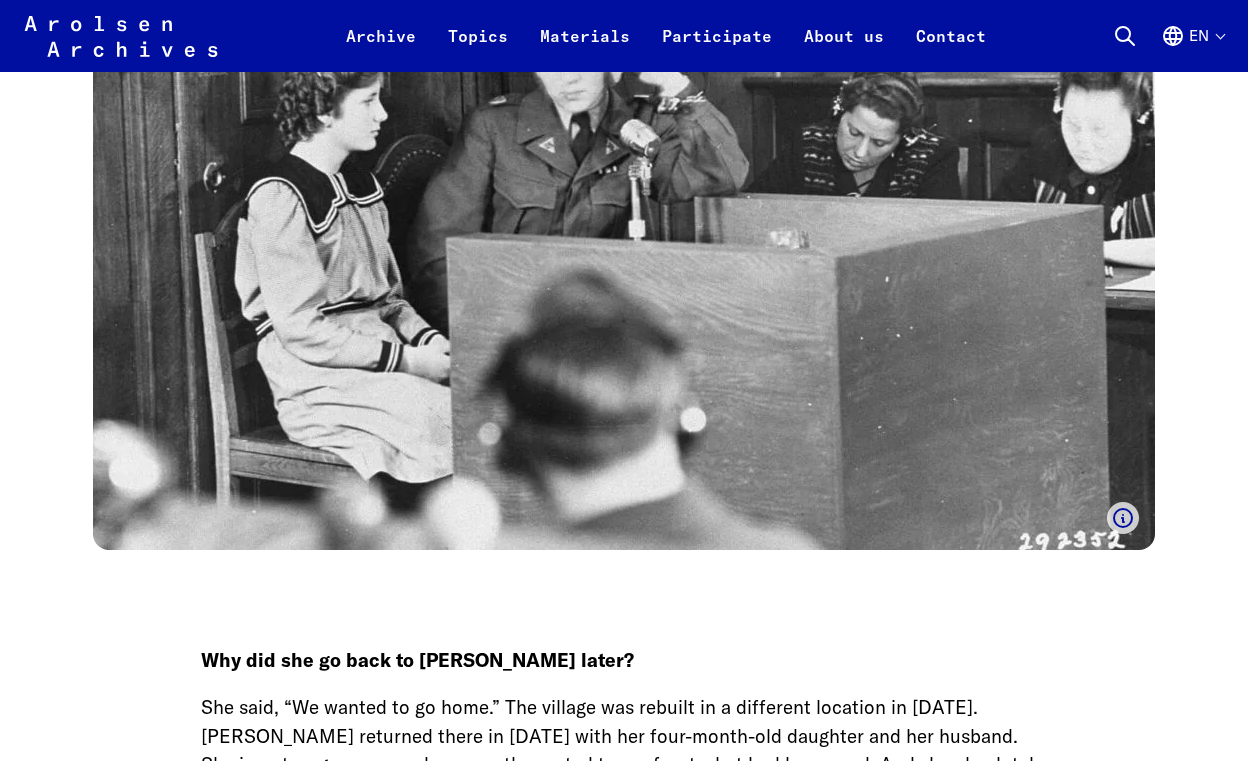
scroll to position [4776, 0]
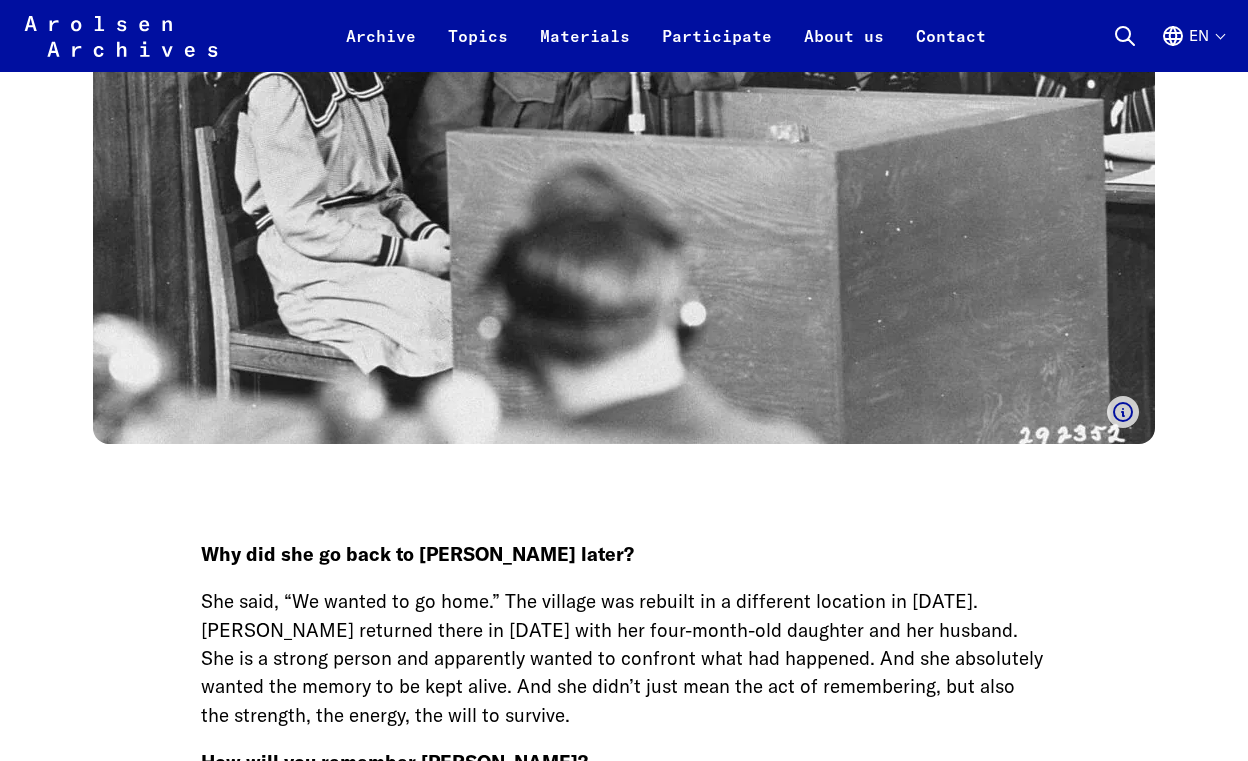
click at [480, 587] on p "She said, “We wanted to go home.” The village was rebuilt in a different locati…" at bounding box center [624, 658] width 846 height 142
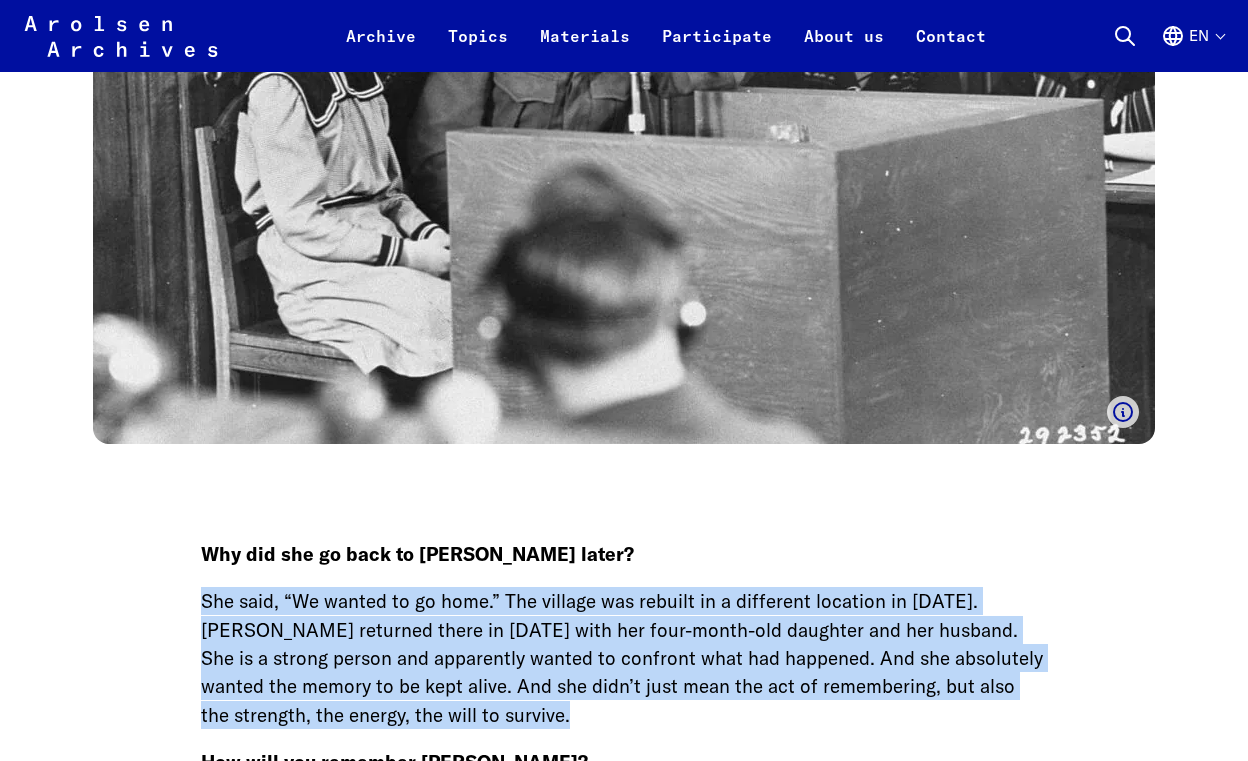
click at [480, 587] on p "She said, “We wanted to go home.” The village was rebuilt in a different locati…" at bounding box center [624, 658] width 846 height 142
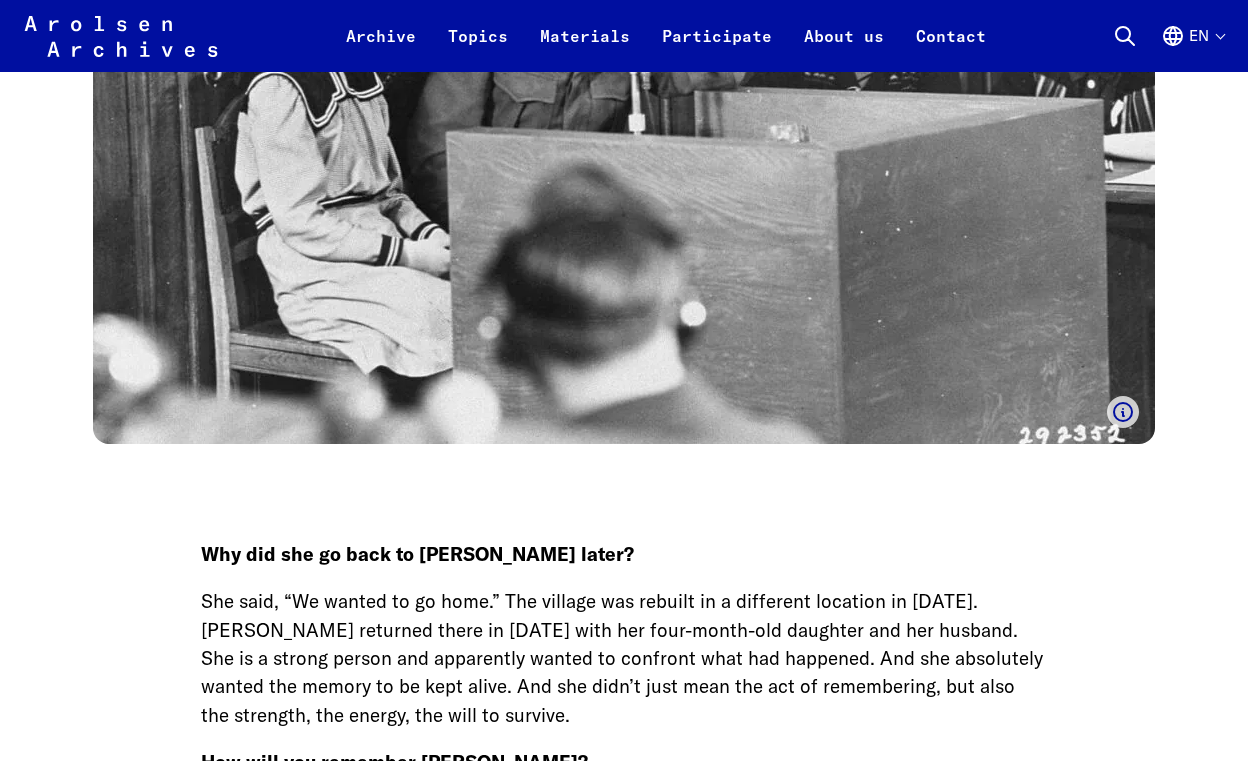
click at [480, 587] on p "She said, “We wanted to go home.” The village was rebuilt in a different locati…" at bounding box center [624, 658] width 846 height 142
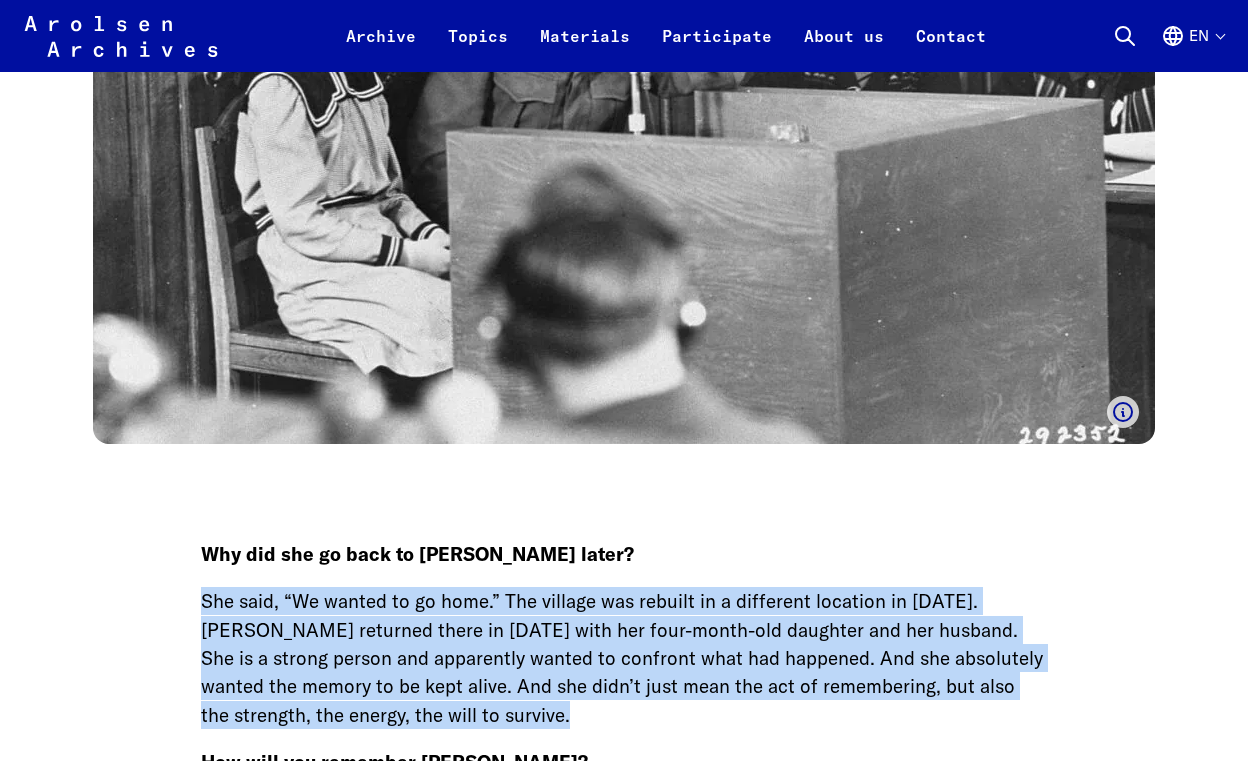
click at [476, 587] on p "She said, “We wanted to go home.” The village was rebuilt in a different locati…" at bounding box center [624, 658] width 846 height 142
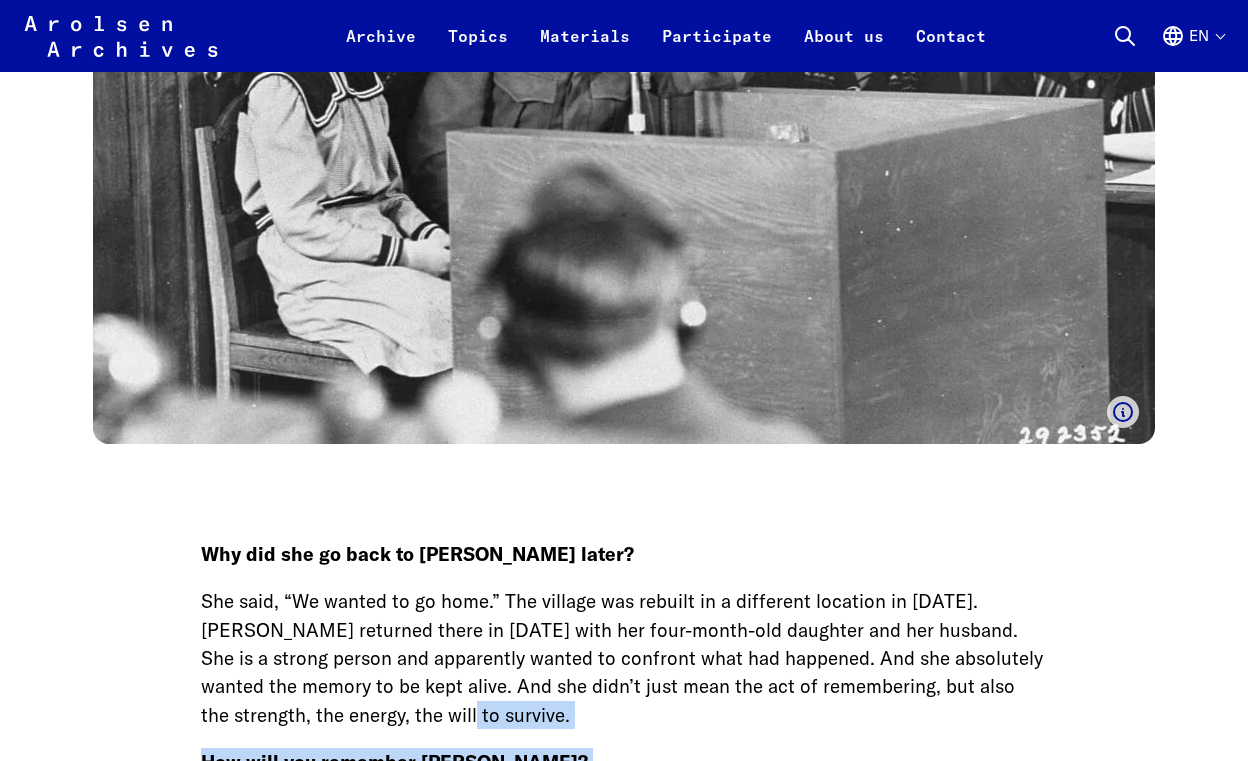
drag, startPoint x: 476, startPoint y: 565, endPoint x: 621, endPoint y: 707, distance: 202.9
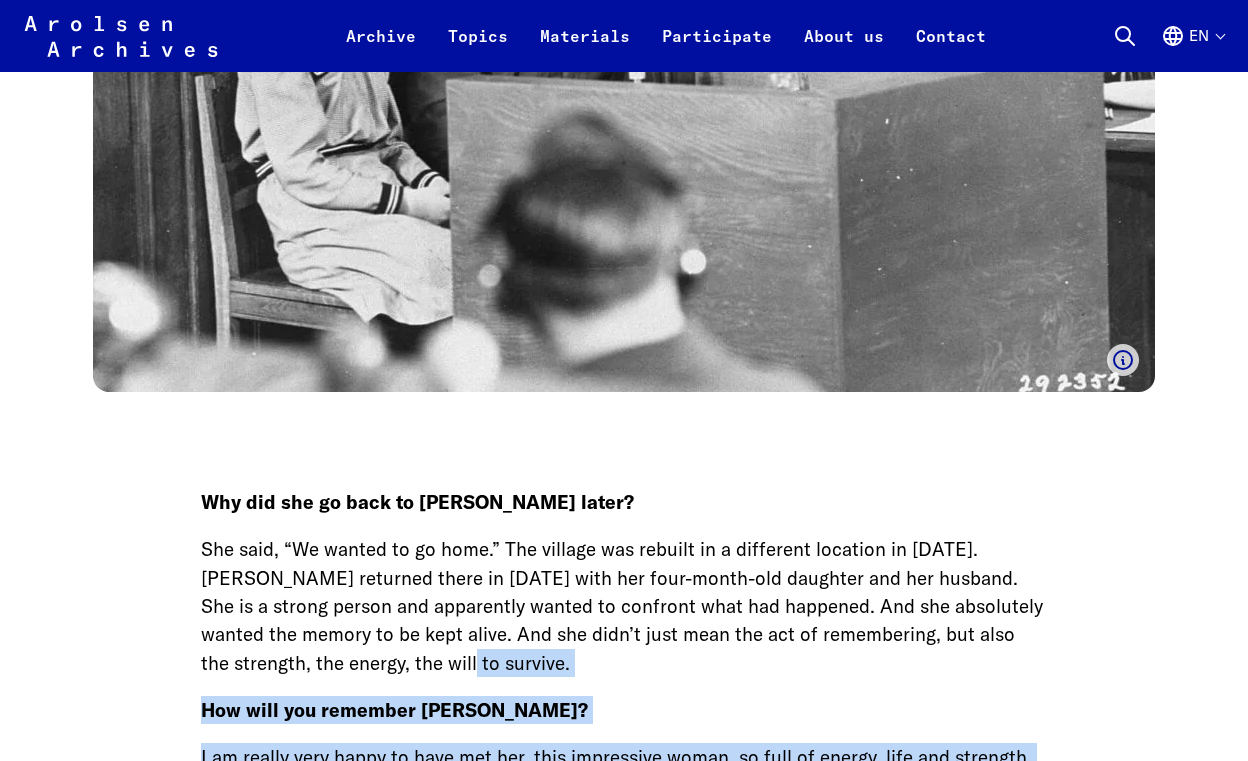
scroll to position [4871, 0]
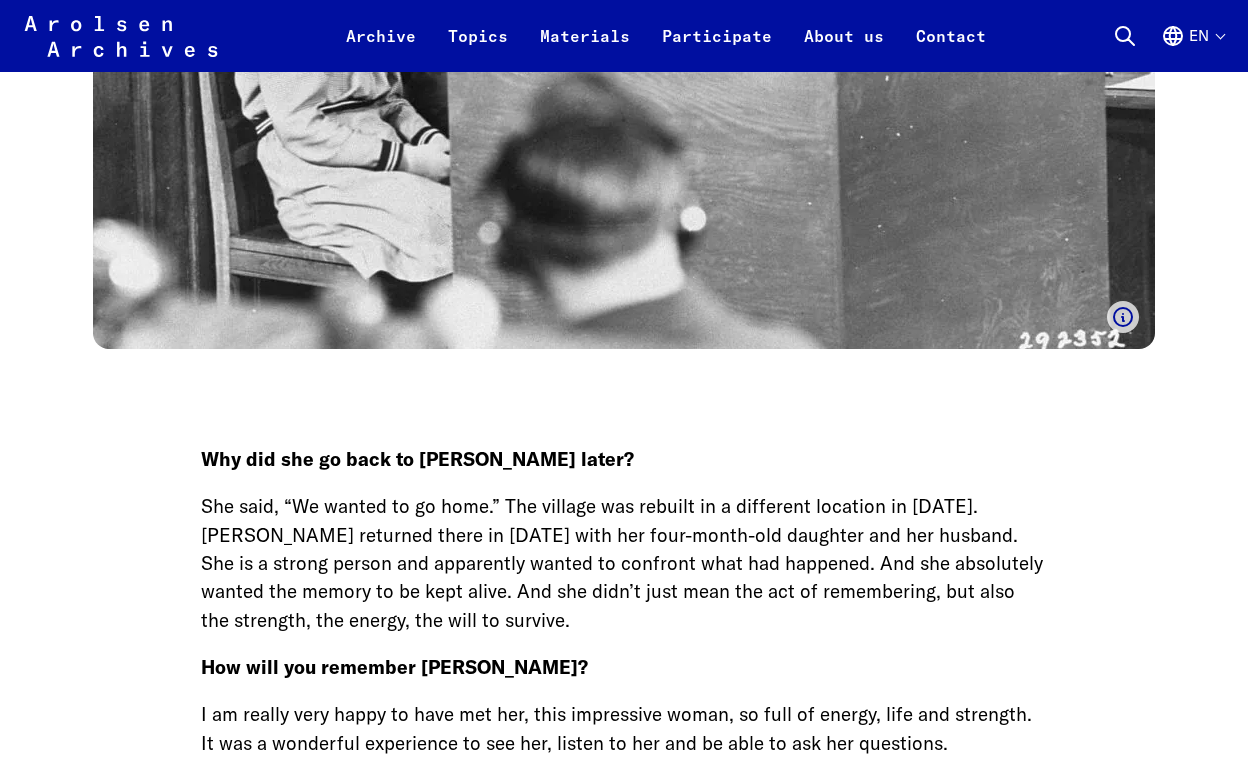
click at [427, 655] on strong "How will you remember [PERSON_NAME]?" at bounding box center [394, 667] width 387 height 24
drag, startPoint x: 427, startPoint y: 519, endPoint x: 510, endPoint y: 519, distance: 83.0
click at [510, 655] on strong "How will you remember [PERSON_NAME]?" at bounding box center [394, 667] width 387 height 24
copy strong "[PERSON_NAME]"
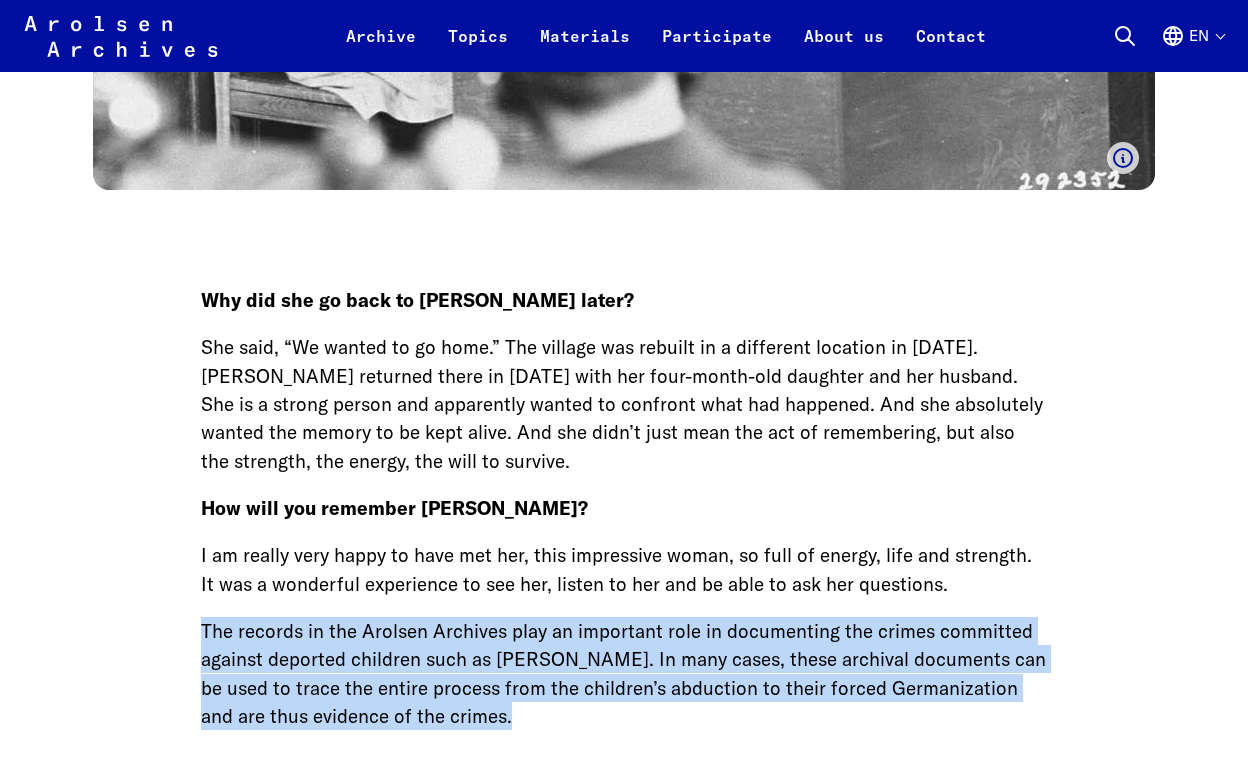
scroll to position [5054, 0]
